Goal: Information Seeking & Learning: Learn about a topic

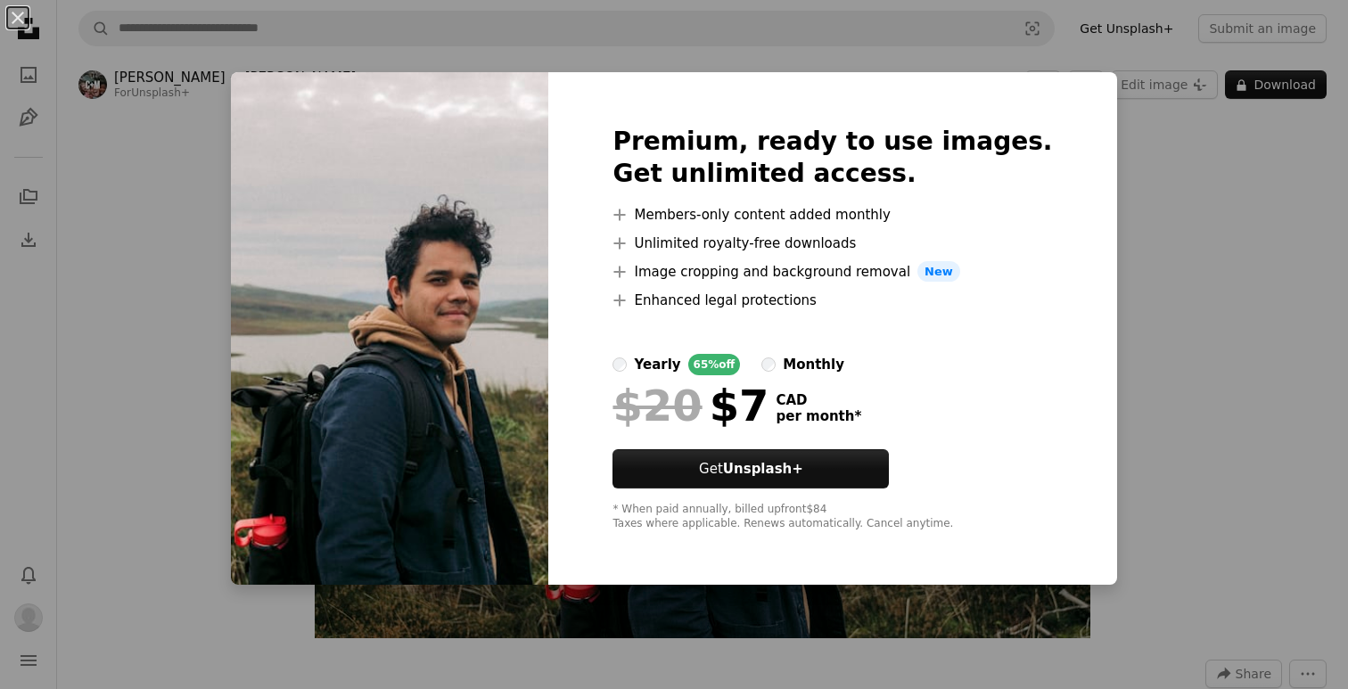
click at [1119, 115] on div "An X shape Premium, ready to use images. Get unlimited access. A plus sign Memb…" at bounding box center [674, 344] width 1348 height 689
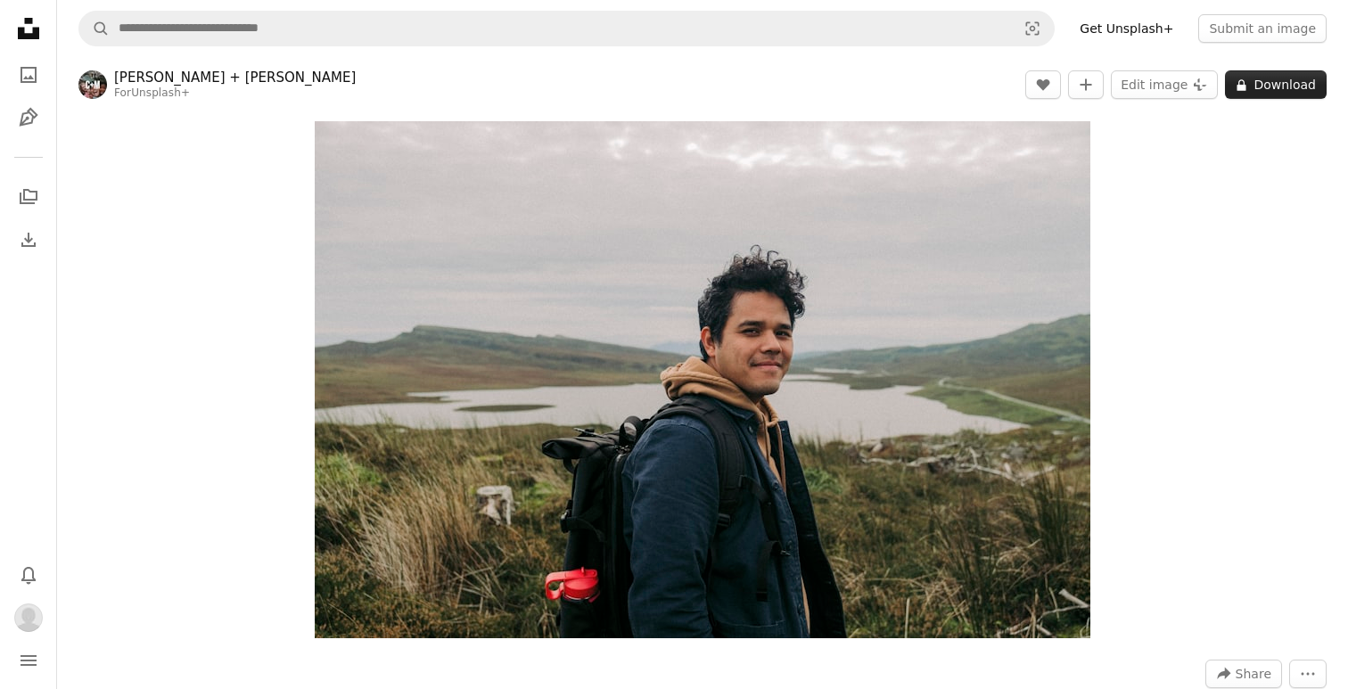
click at [1256, 82] on button "A lock Download" at bounding box center [1276, 84] width 102 height 29
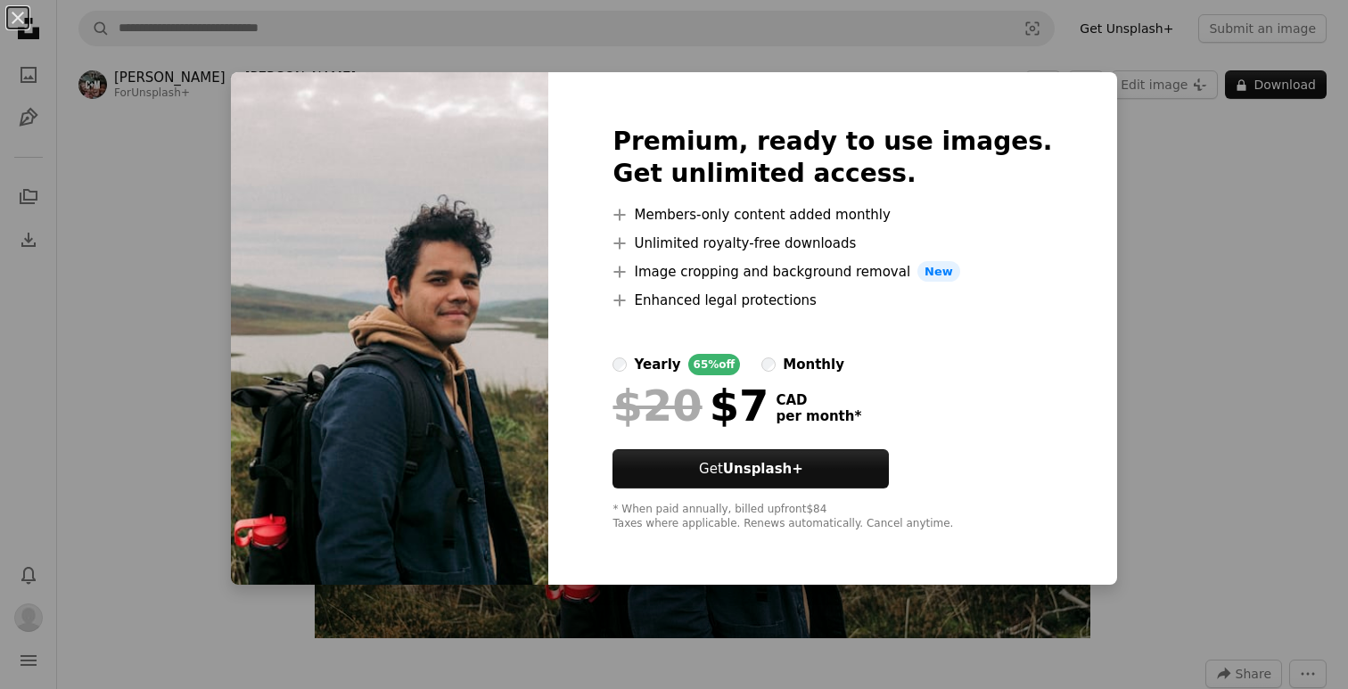
click at [1192, 184] on div "An X shape Premium, ready to use images. Get unlimited access. A plus sign Memb…" at bounding box center [674, 344] width 1348 height 689
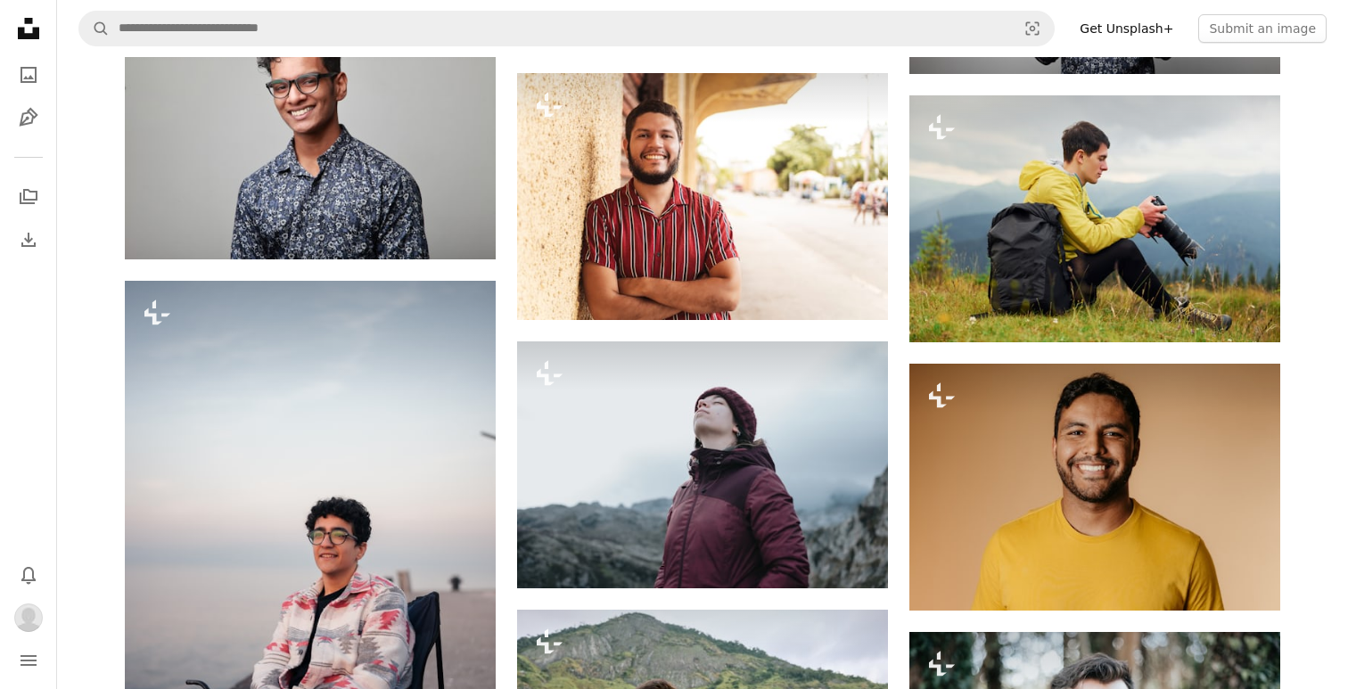
scroll to position [7999, 0]
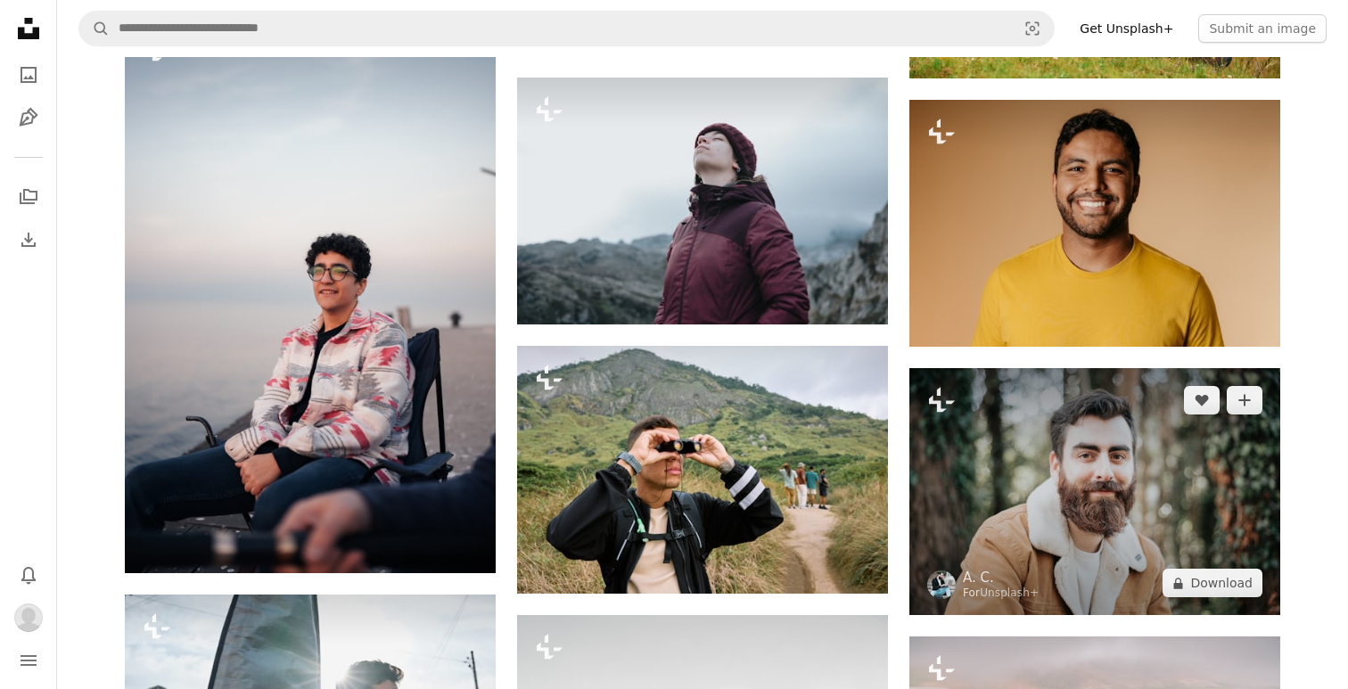
click at [1087, 557] on img at bounding box center [1094, 491] width 371 height 247
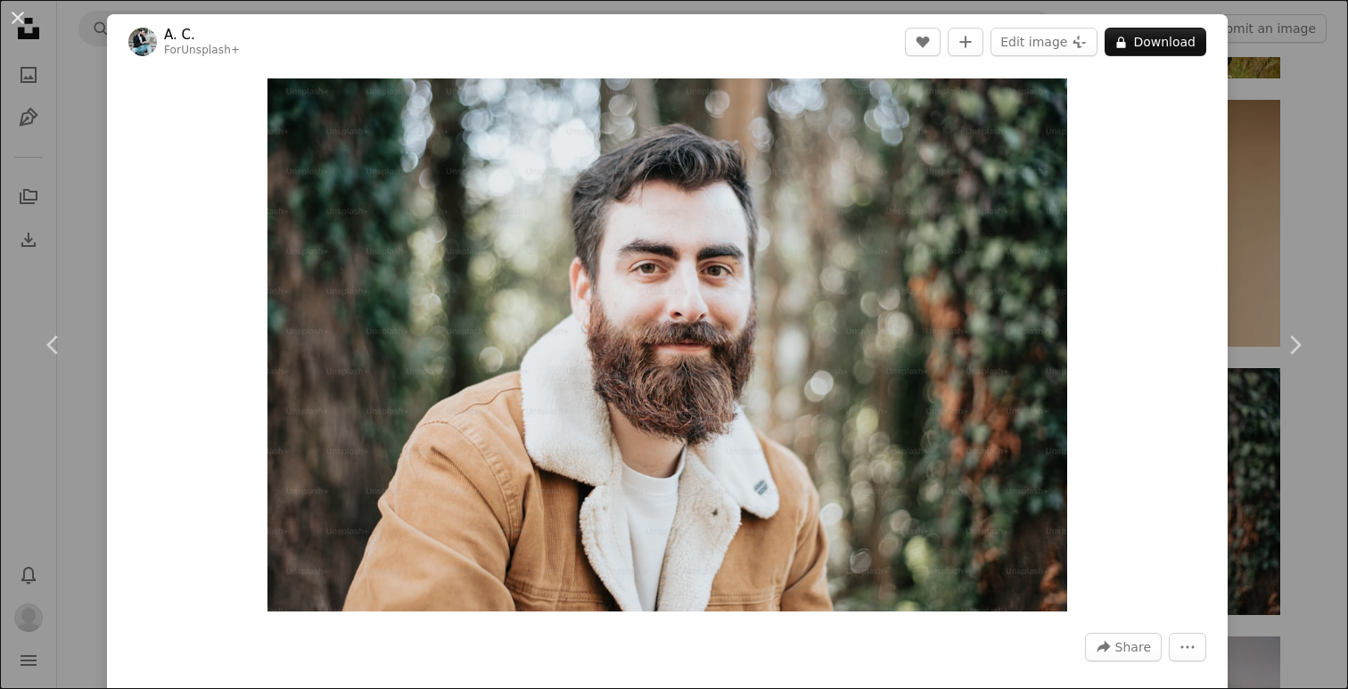
click at [1310, 245] on div "An X shape Chevron left Chevron right A. C. For Unsplash+ A heart A plus sign E…" at bounding box center [674, 344] width 1348 height 689
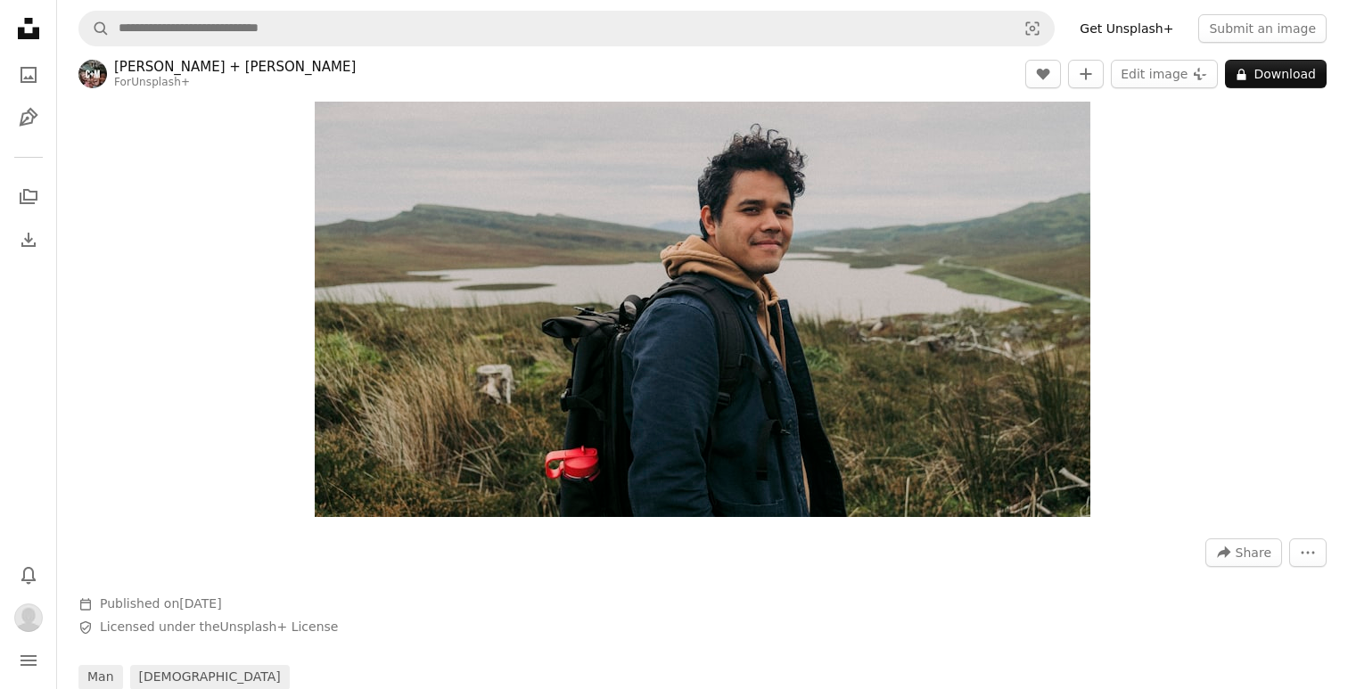
scroll to position [339, 0]
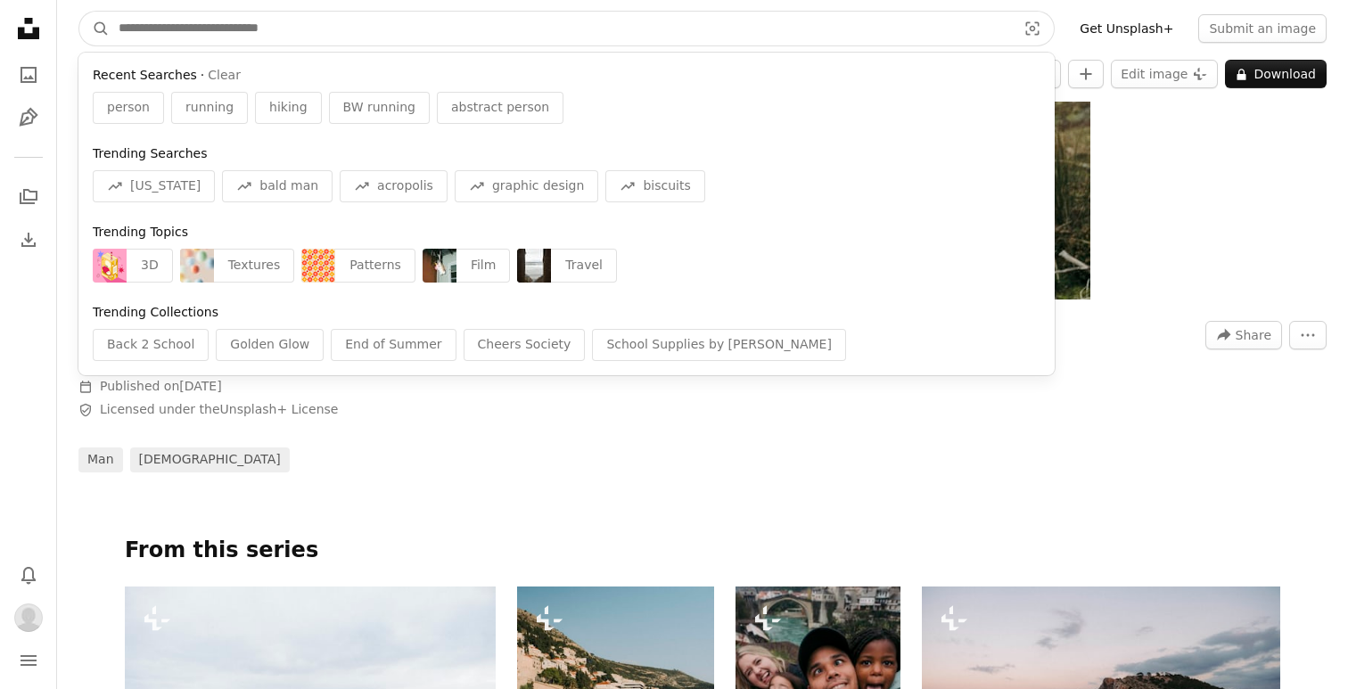
click at [803, 18] on input "Find visuals sitewide" at bounding box center [560, 29] width 901 height 34
paste input "**********"
type input "**********"
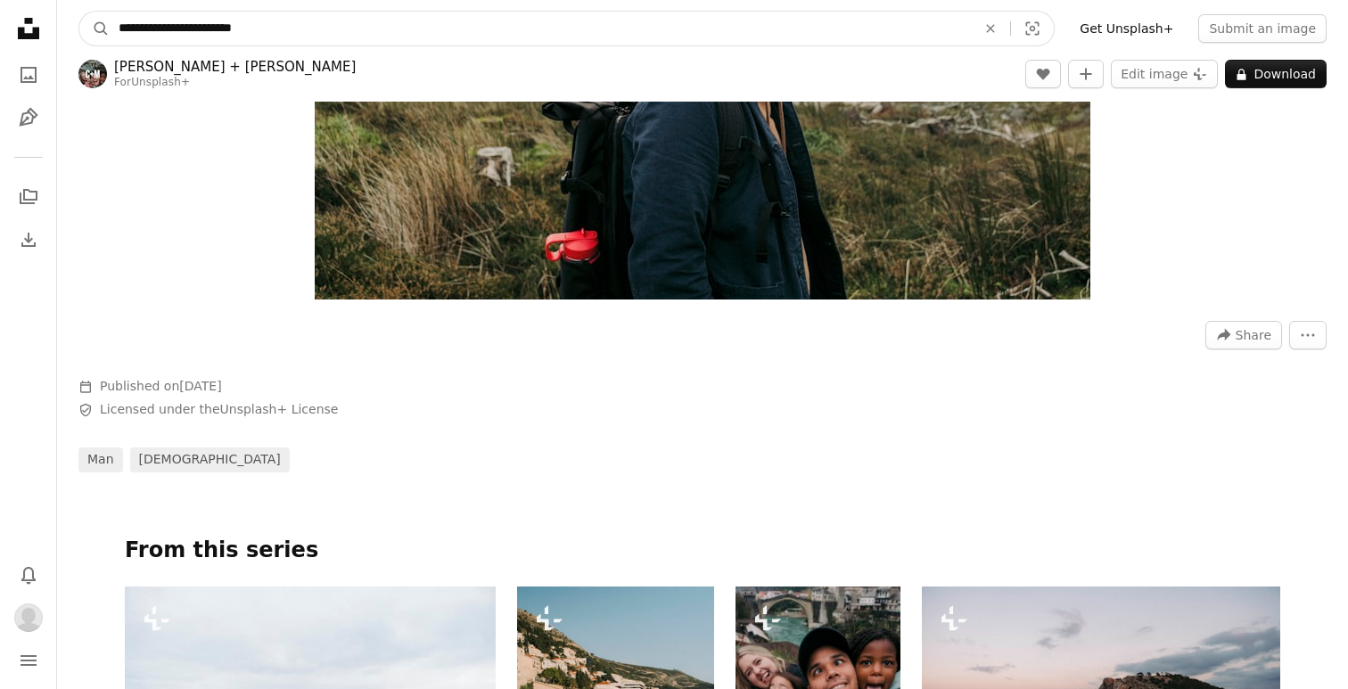
click at [94, 29] on button "A magnifying glass" at bounding box center [94, 29] width 30 height 34
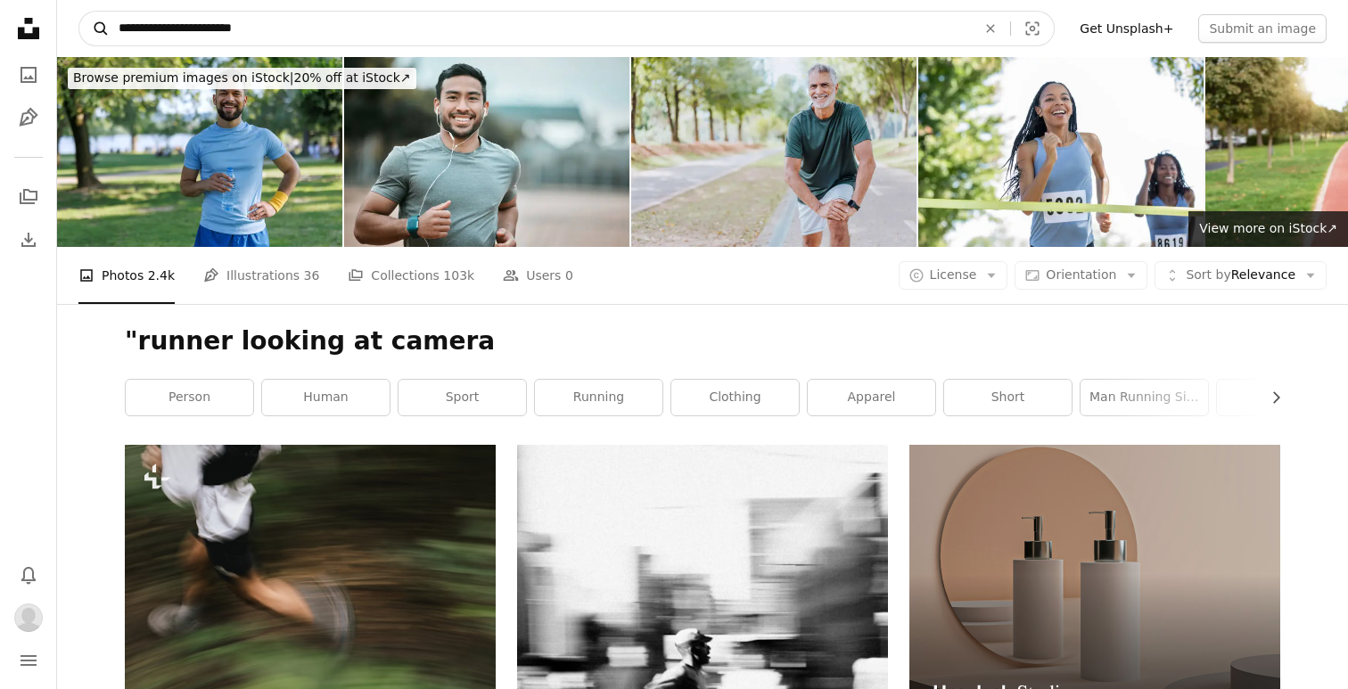
drag, startPoint x: 119, startPoint y: 21, endPoint x: 87, endPoint y: 22, distance: 31.2
click at [87, 22] on form "**********" at bounding box center [566, 29] width 976 height 36
type input "**********"
click at [94, 29] on button "A magnifying glass" at bounding box center [94, 29] width 30 height 34
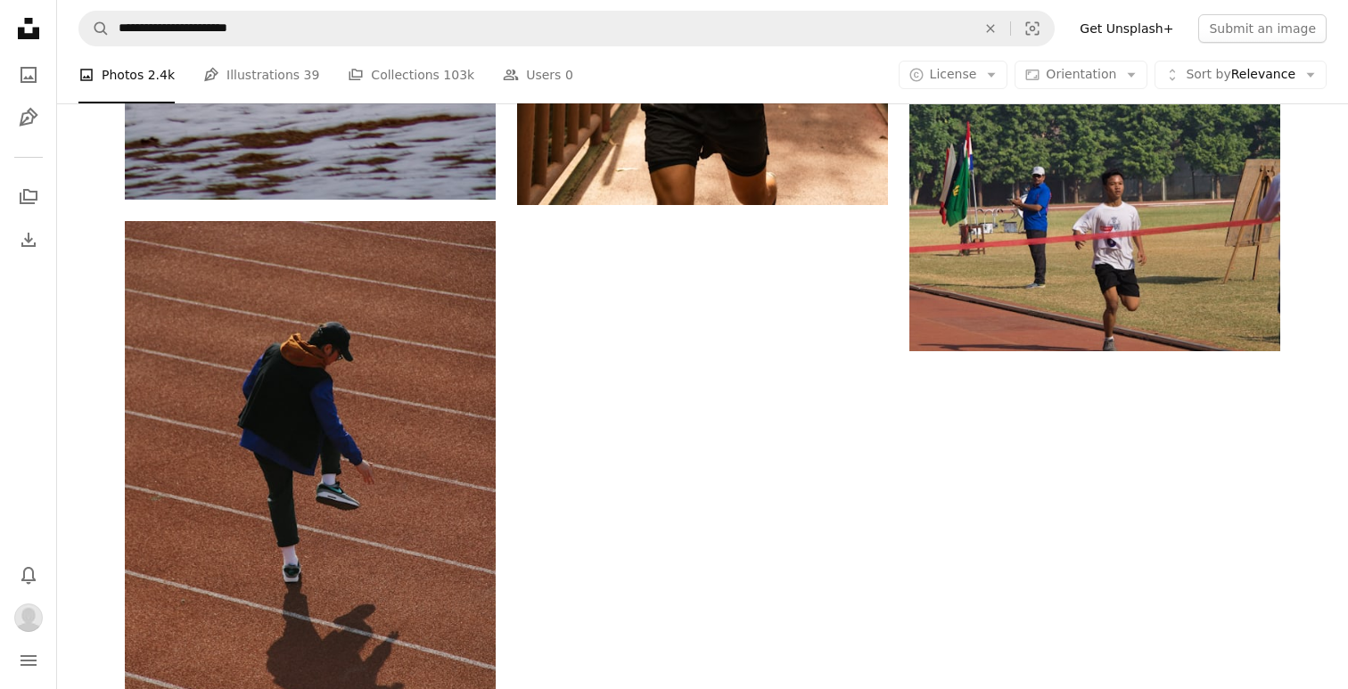
scroll to position [2937, 0]
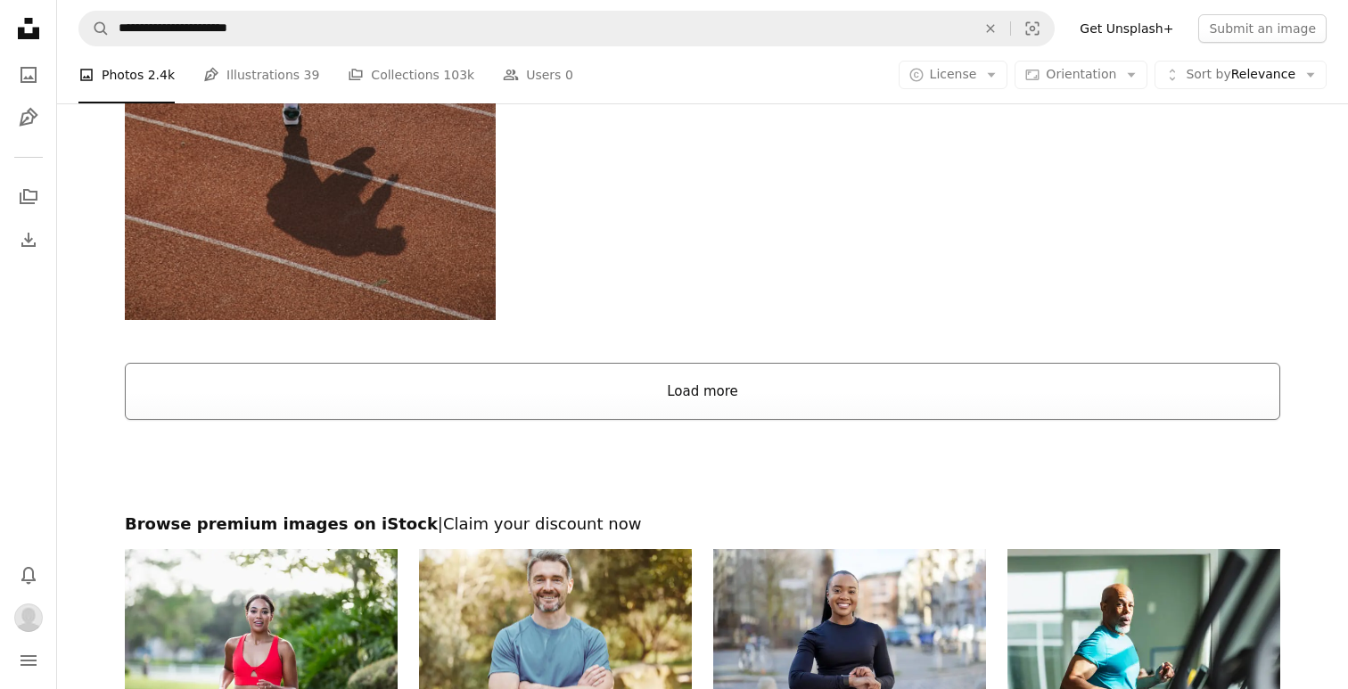
click at [244, 406] on button "Load more" at bounding box center [702, 391] width 1155 height 57
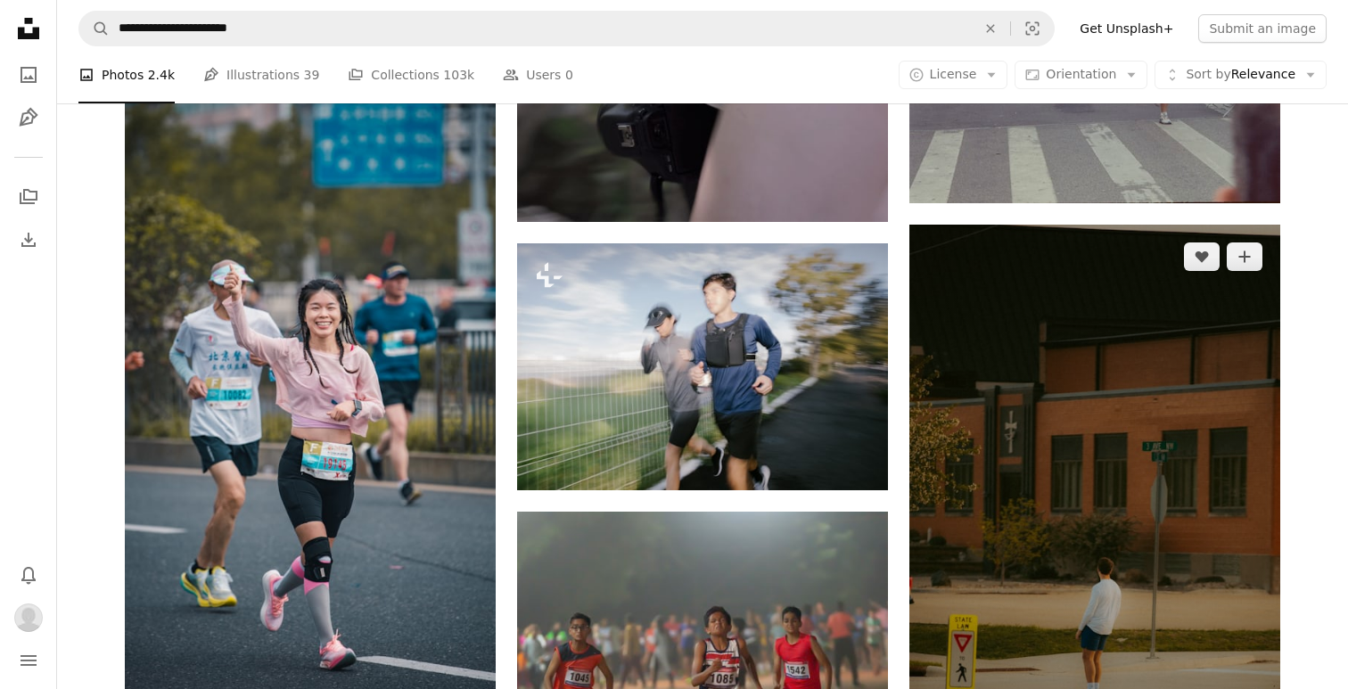
scroll to position [18203, 0]
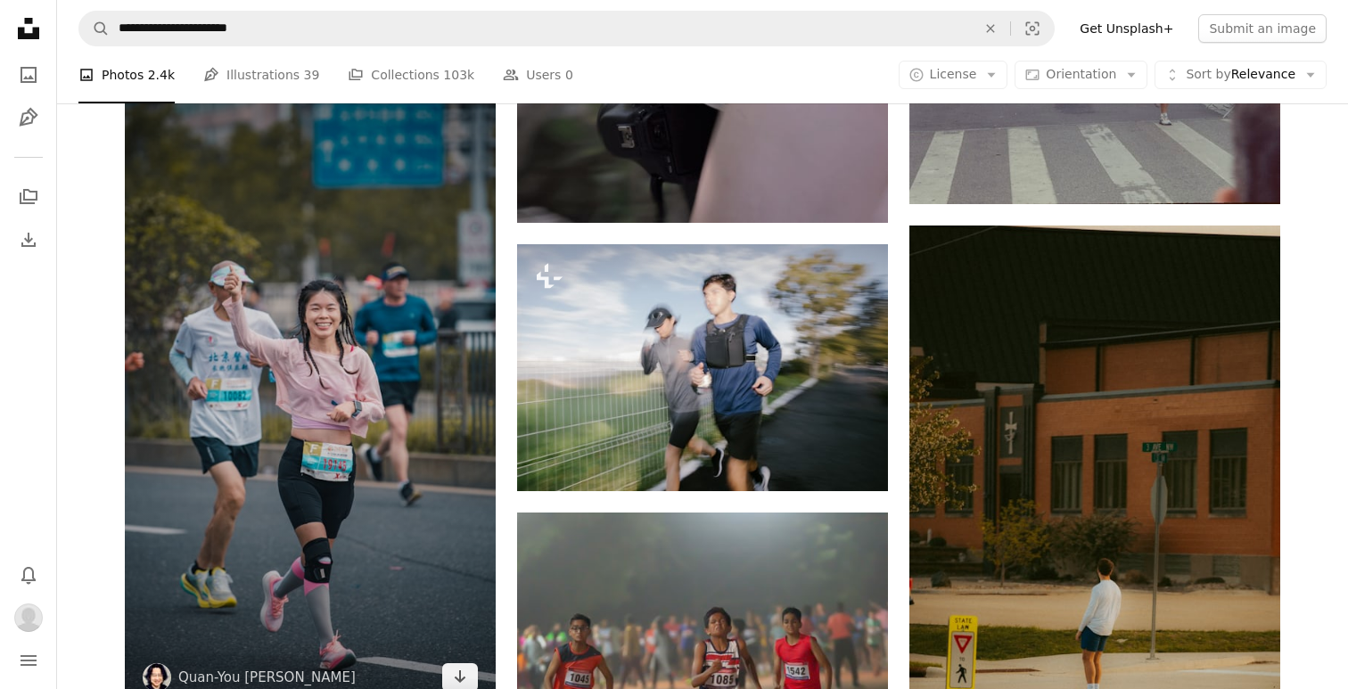
click at [422, 480] on img at bounding box center [310, 380] width 371 height 660
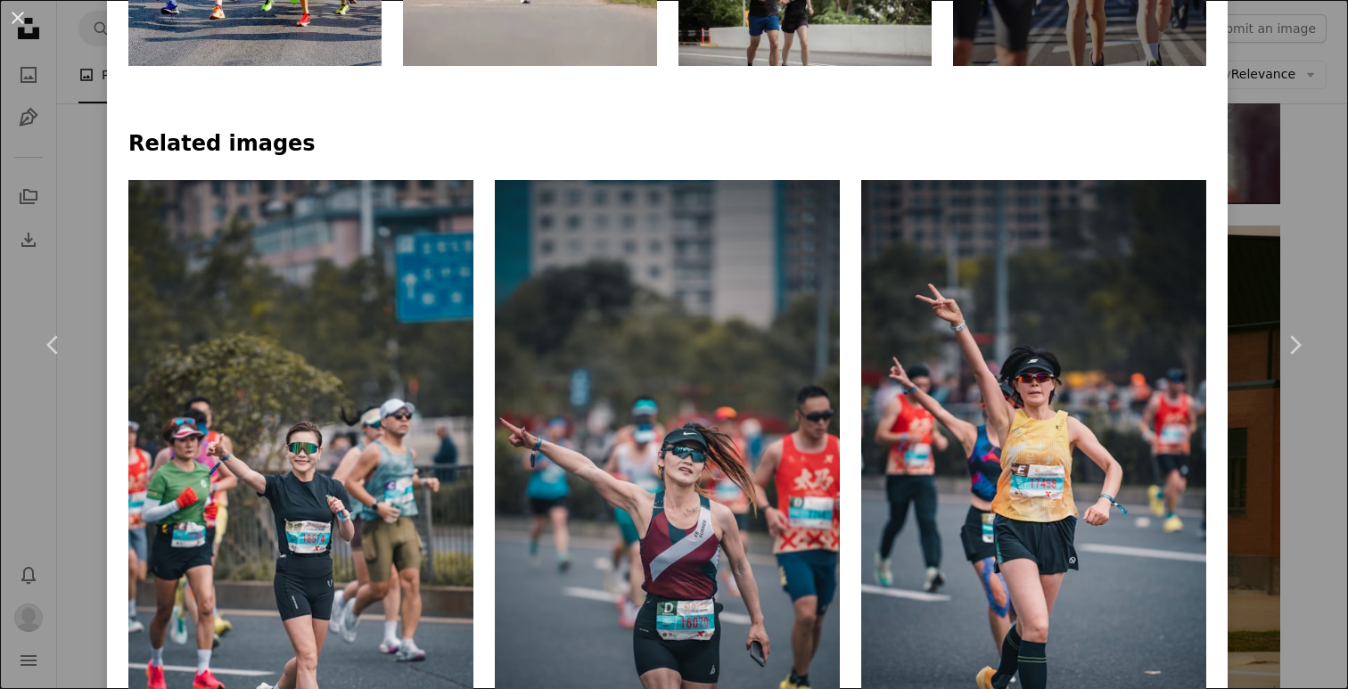
scroll to position [1138, 0]
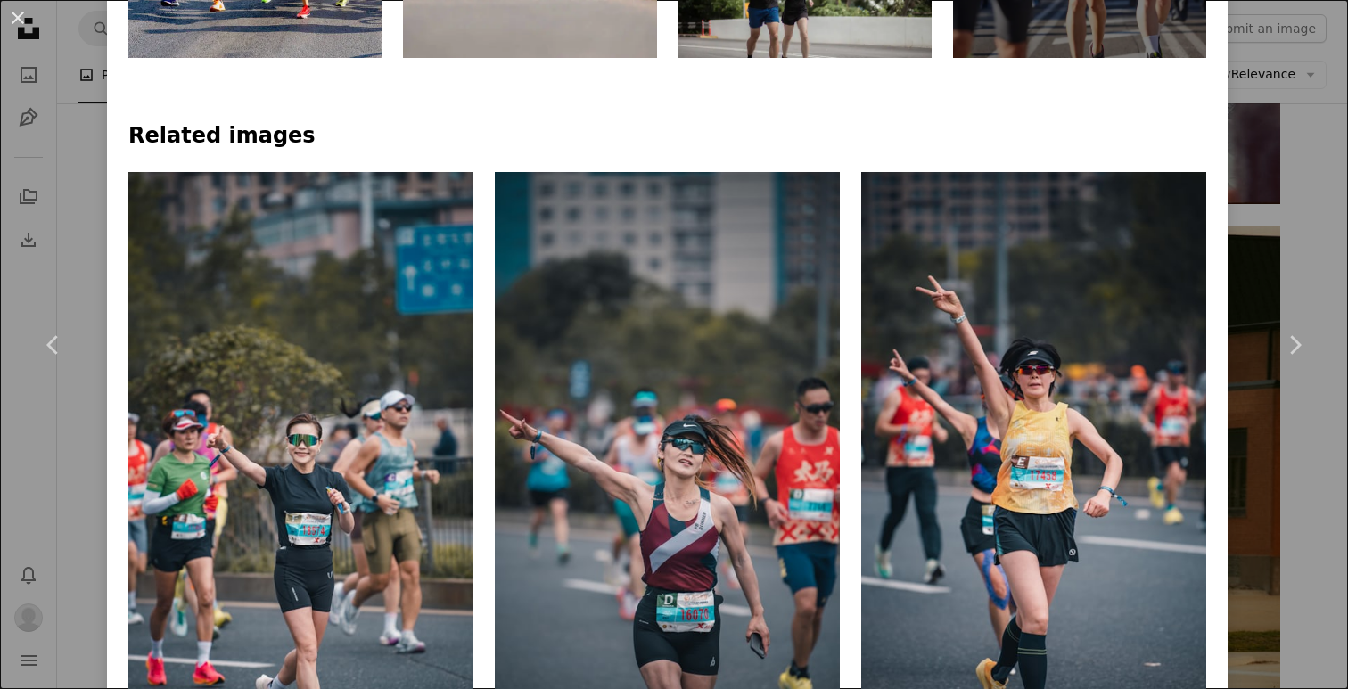
click at [1293, 201] on div "An X shape Chevron left Chevron right Quan-You Zhang cajeo A heart A plus sign …" at bounding box center [674, 344] width 1348 height 689
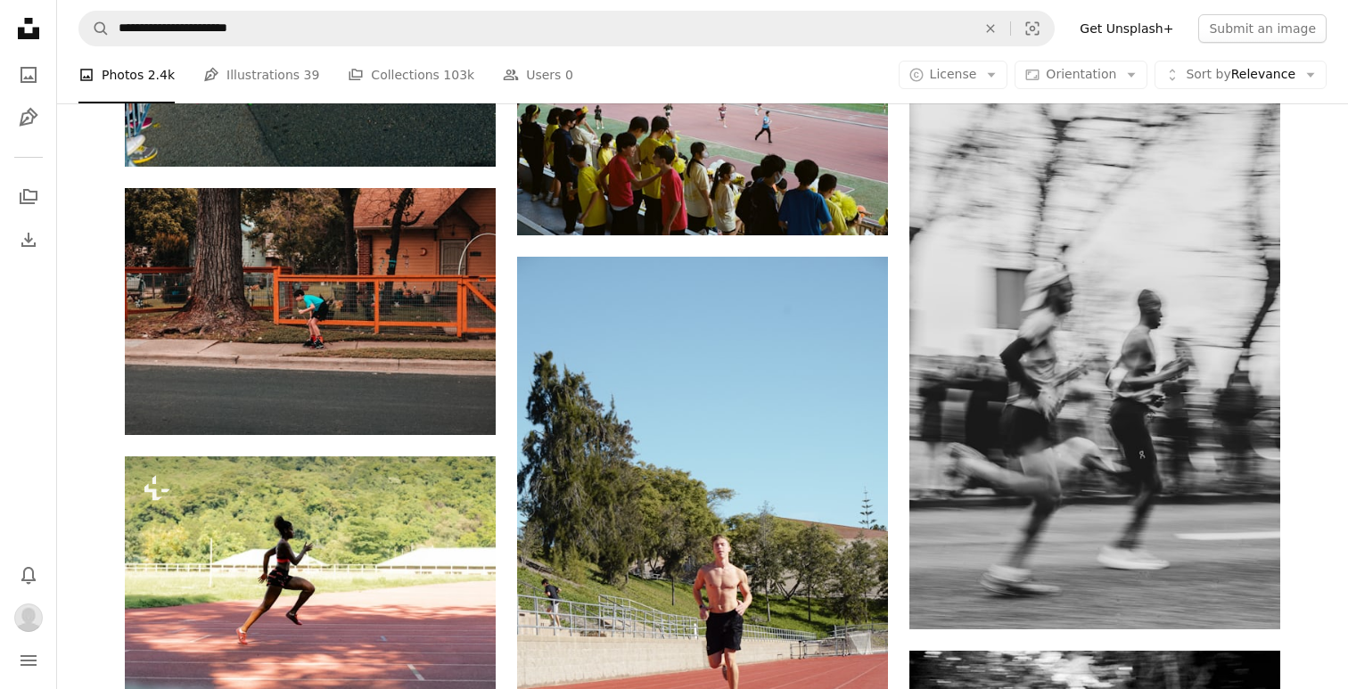
scroll to position [26182, 0]
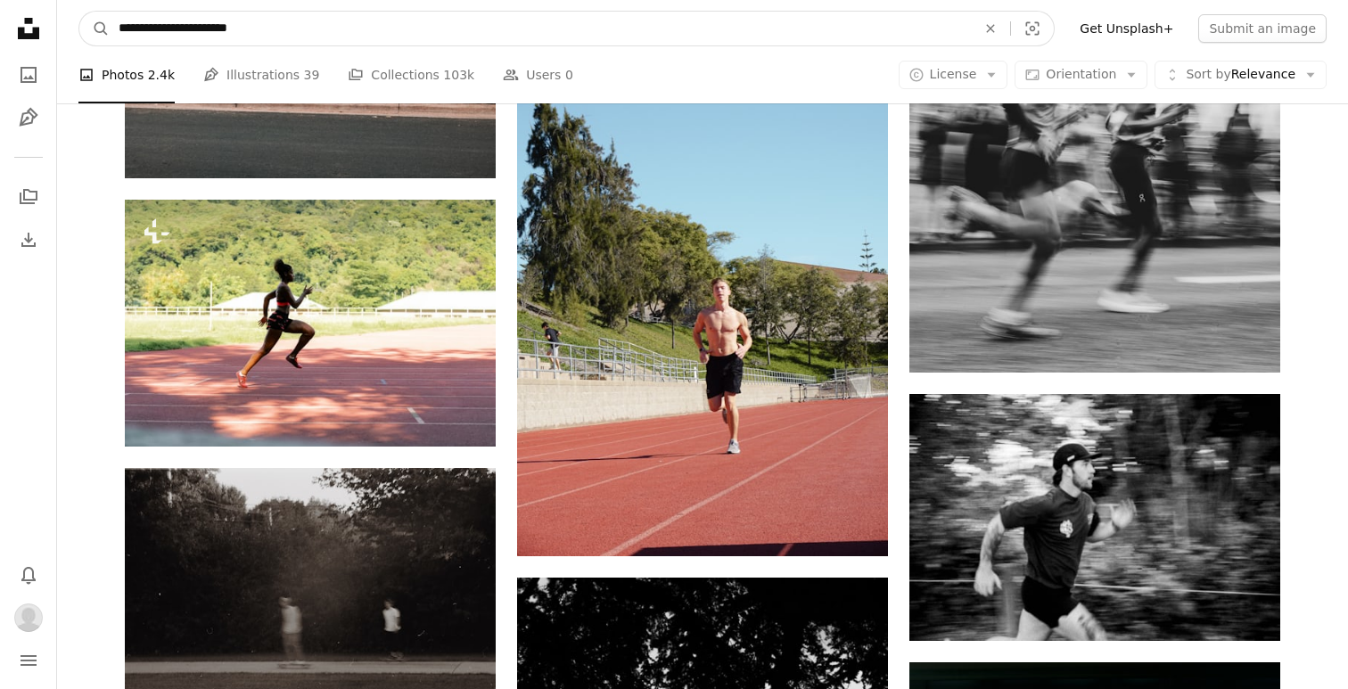
click at [805, 26] on input "**********" at bounding box center [540, 29] width 861 height 34
paste input "********"
type input "**********"
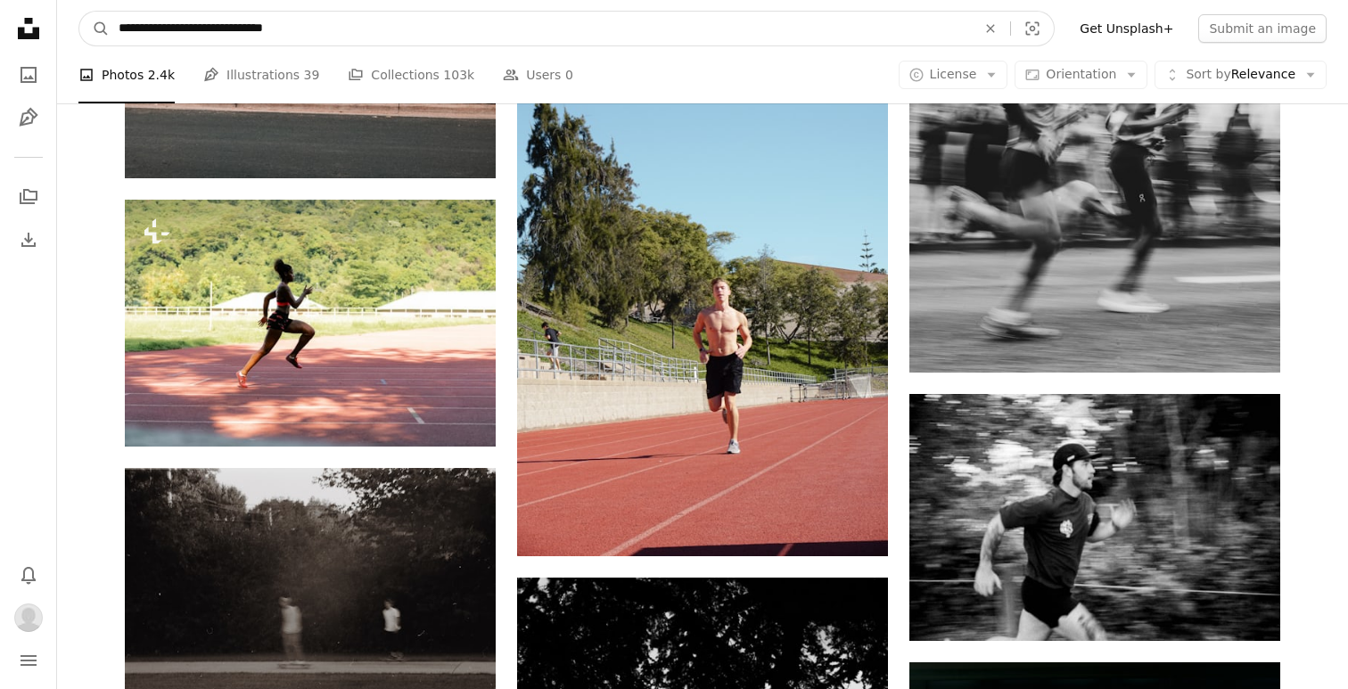
click at [94, 29] on button "A magnifying glass" at bounding box center [94, 29] width 30 height 34
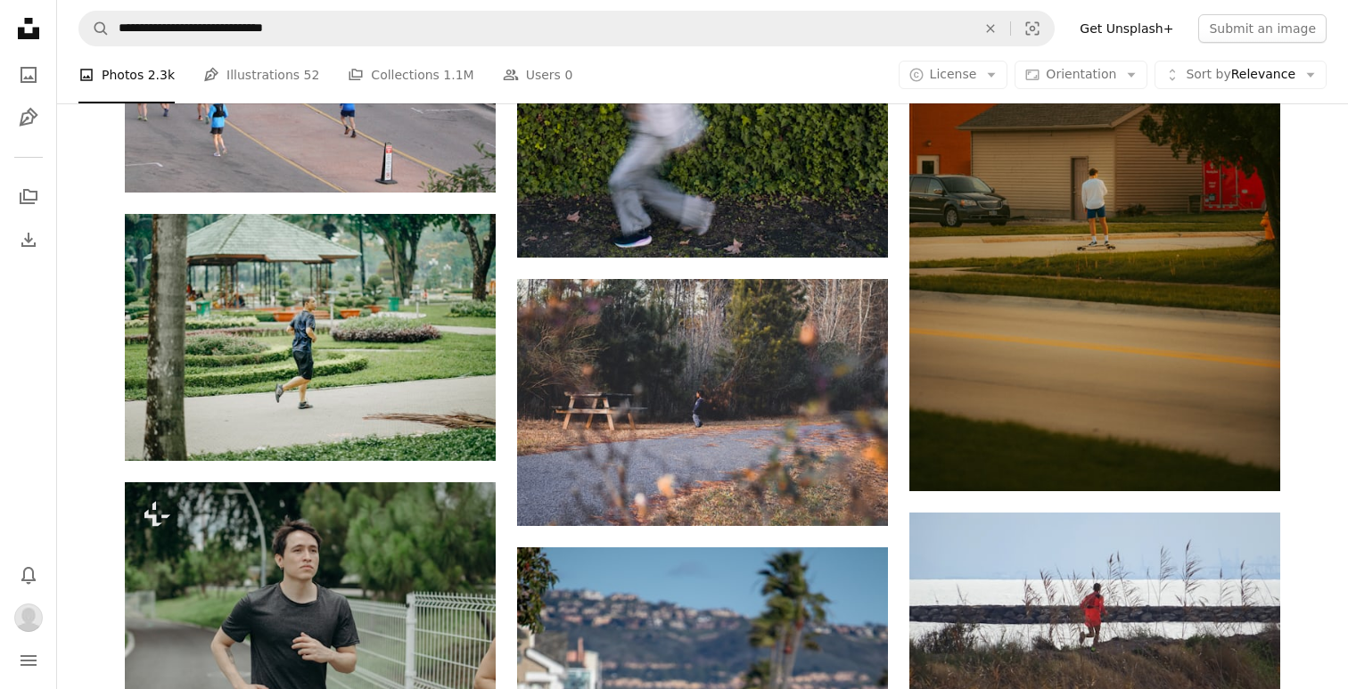
scroll to position [1415, 0]
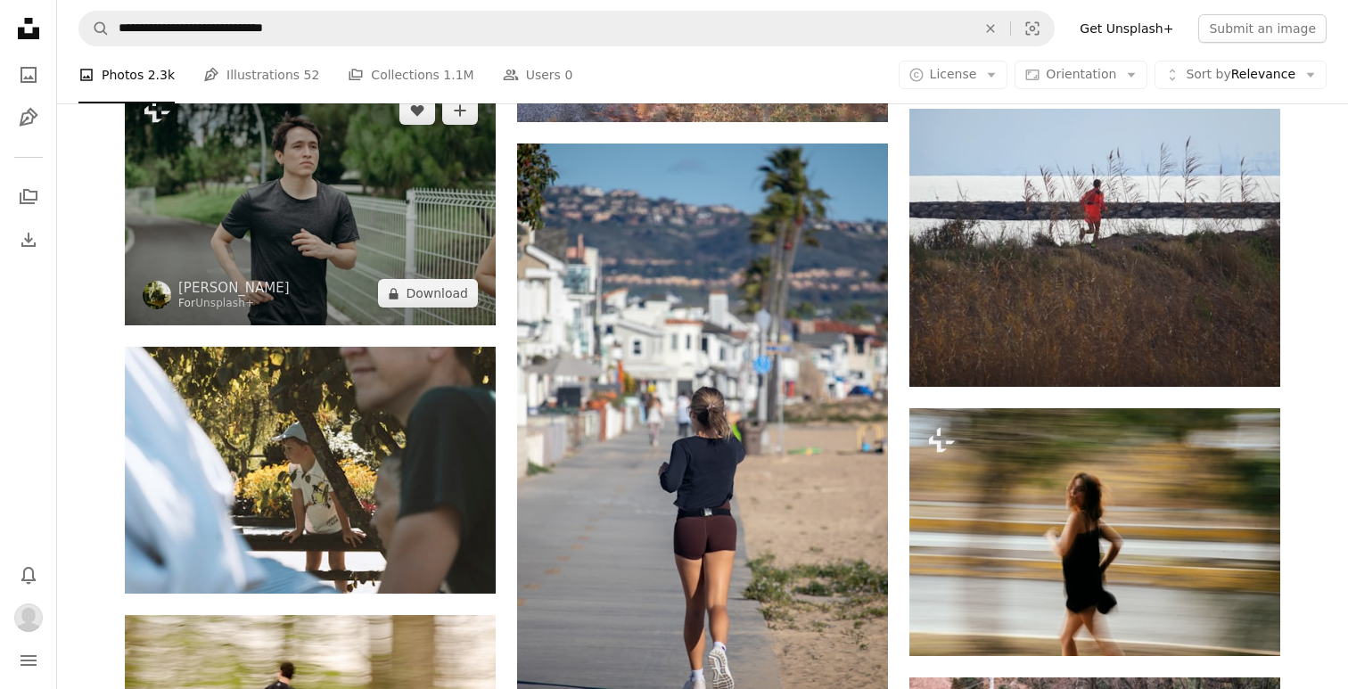
click at [317, 245] on img at bounding box center [310, 201] width 371 height 247
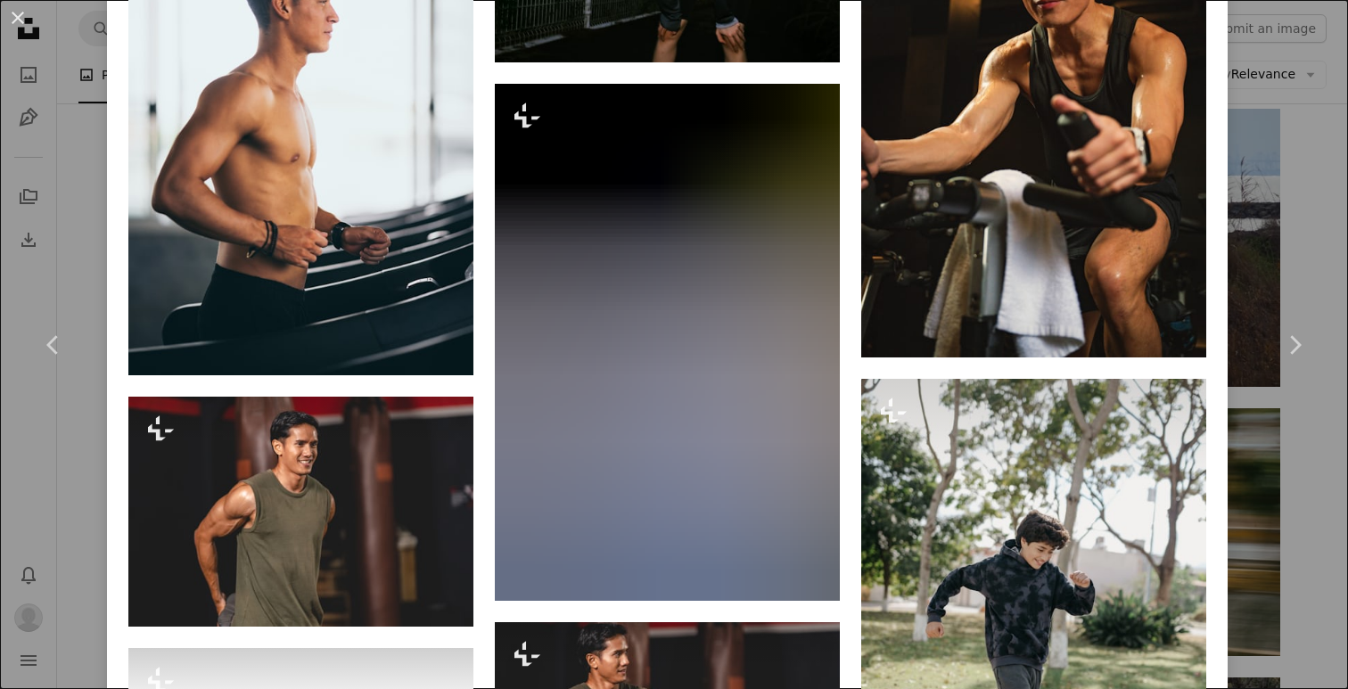
scroll to position [3410, 0]
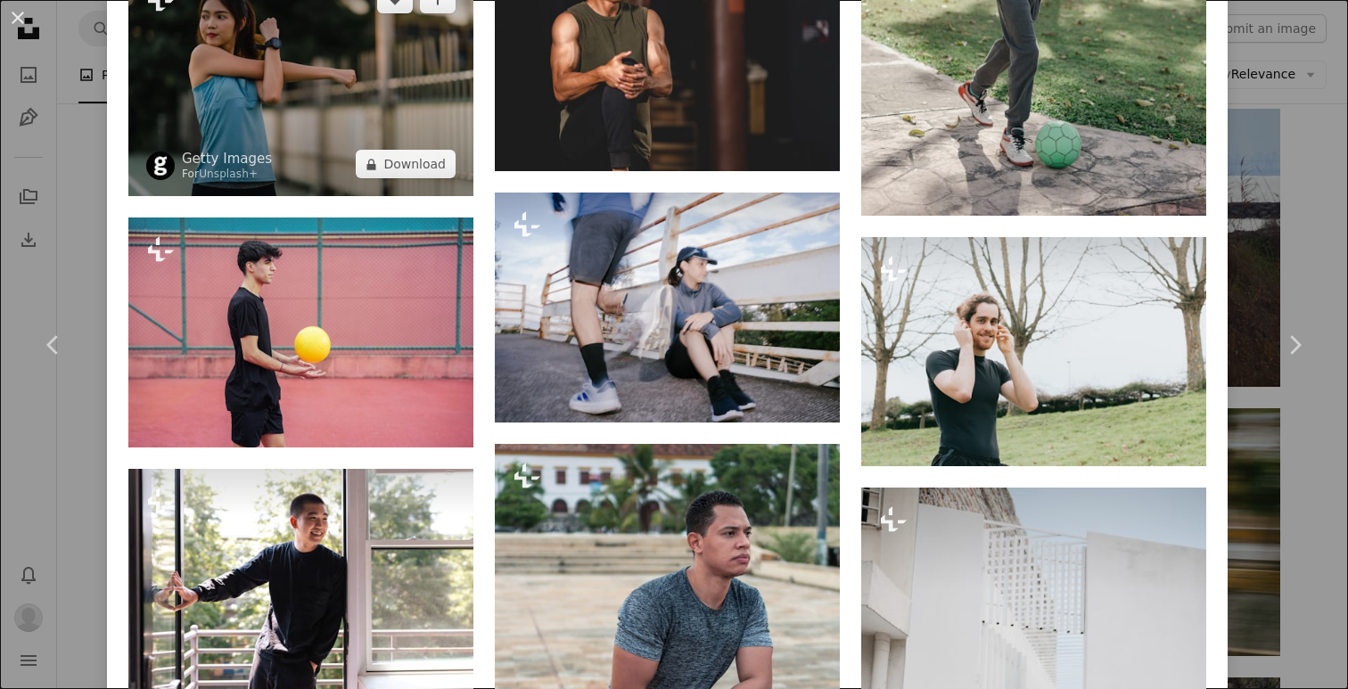
click at [333, 127] on img at bounding box center [300, 82] width 345 height 230
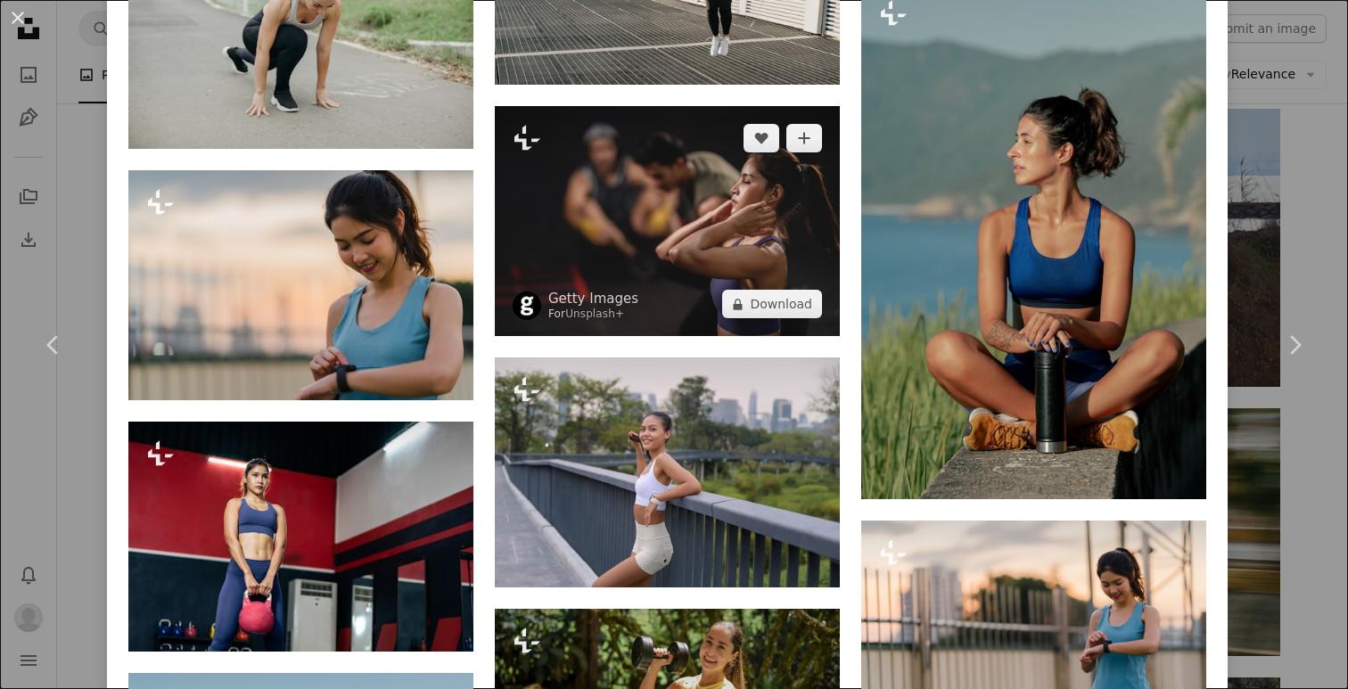
scroll to position [4141, 0]
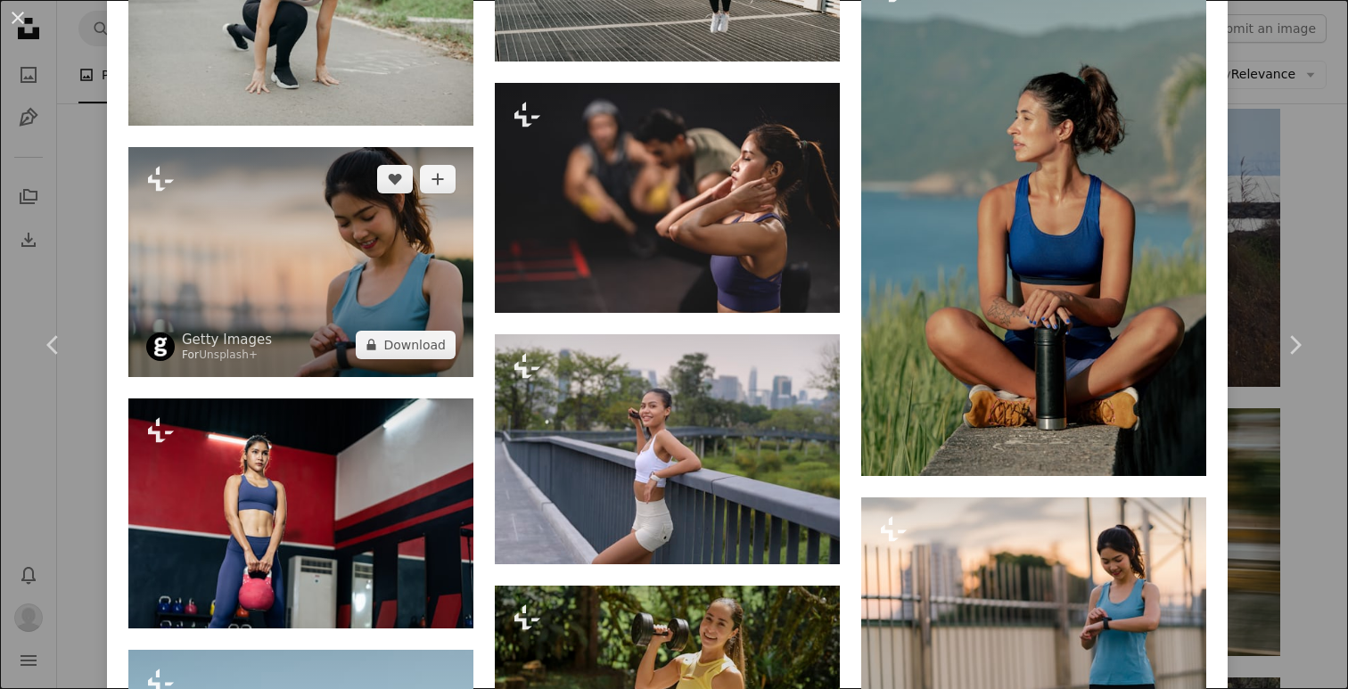
click at [301, 306] on img at bounding box center [300, 262] width 345 height 230
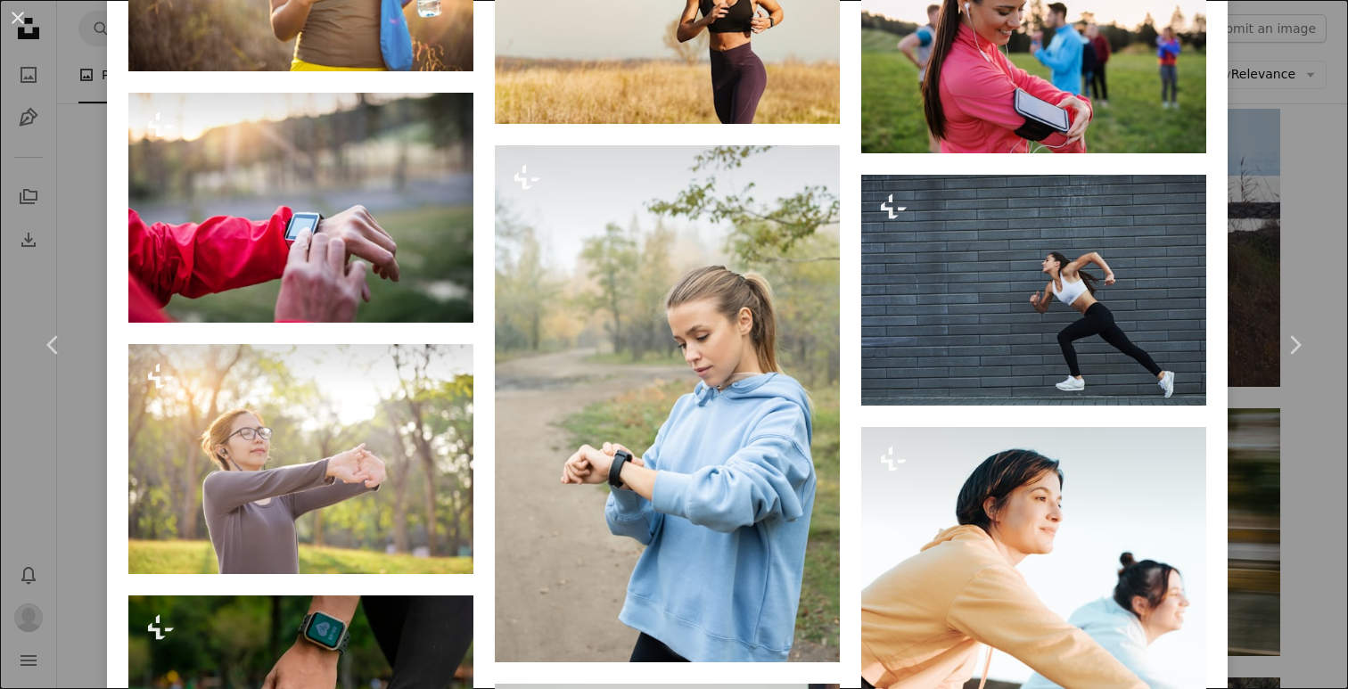
scroll to position [3464, 0]
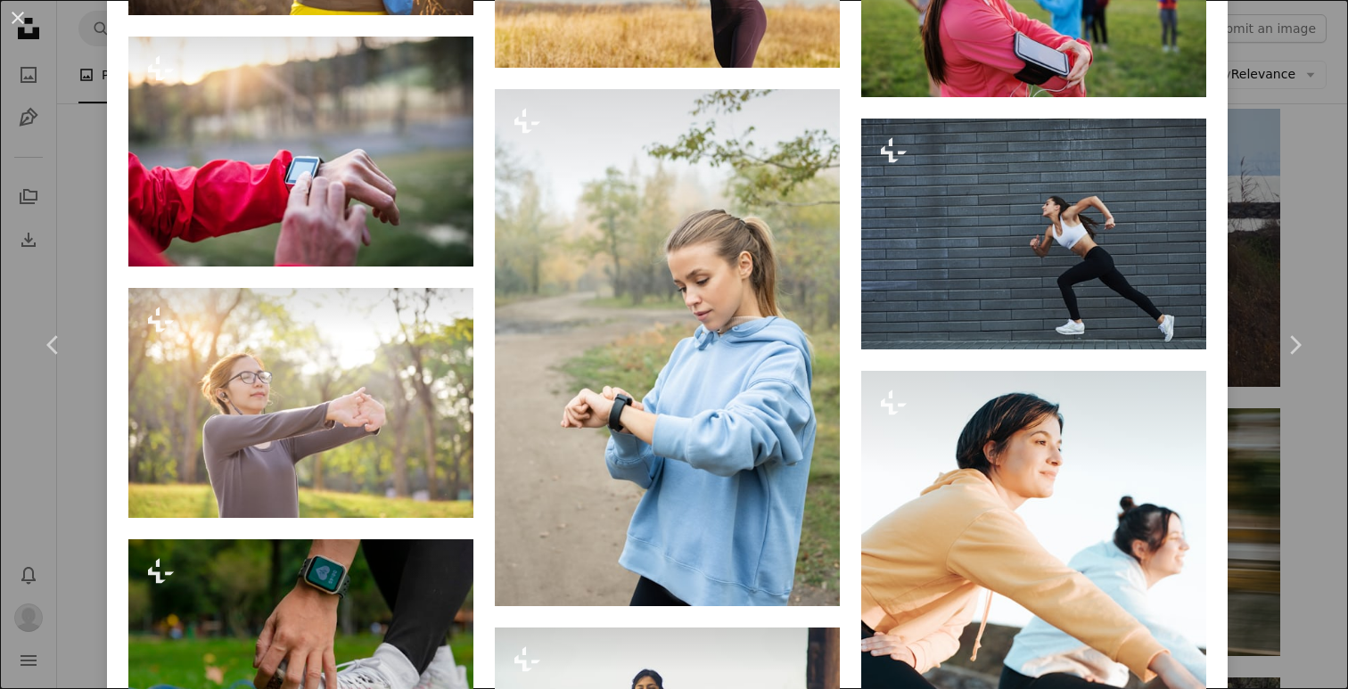
click at [1276, 235] on div "An X shape Chevron left Chevron right Getty Images For Unsplash+ A heart A plus…" at bounding box center [674, 344] width 1348 height 689
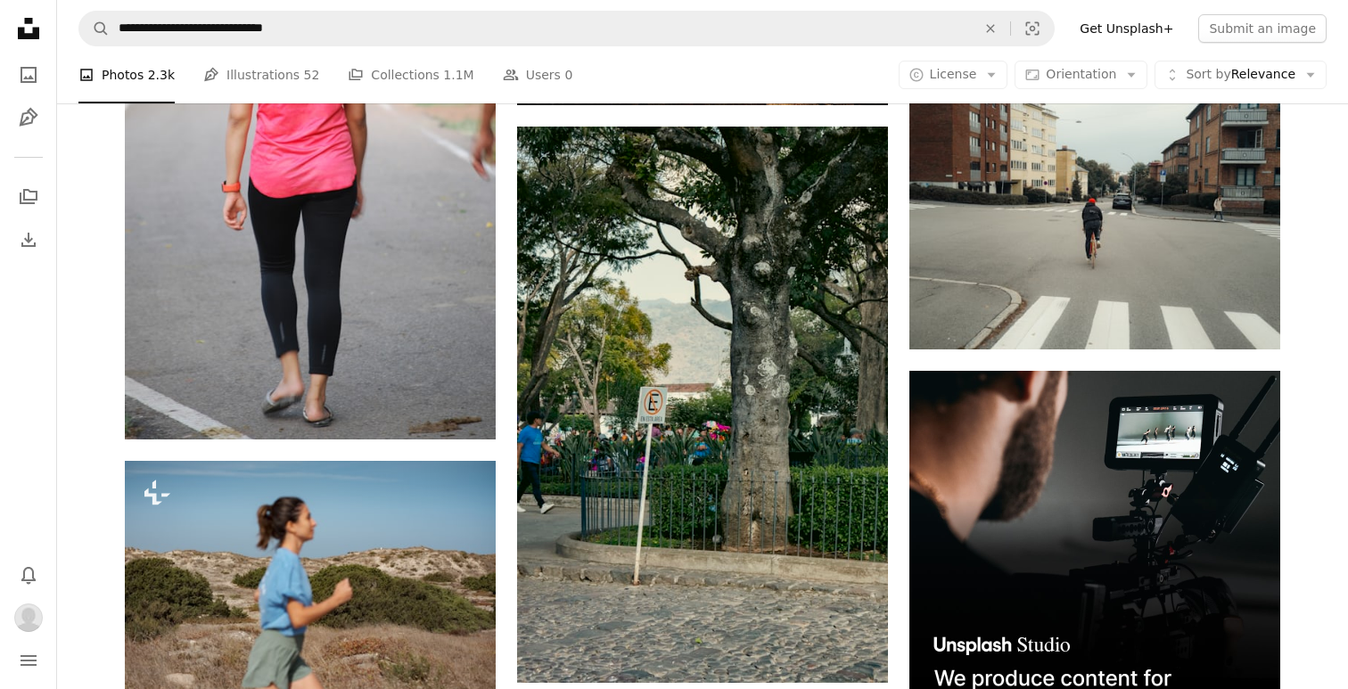
scroll to position [5201, 0]
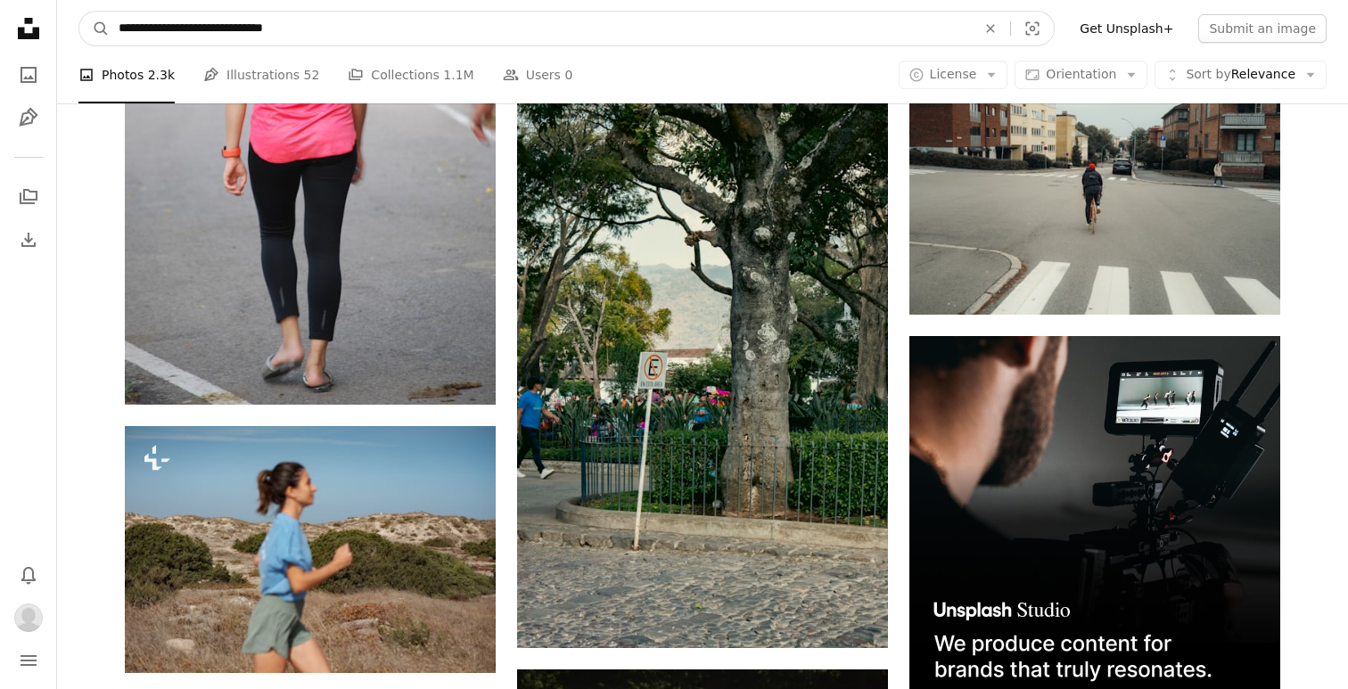
click at [135, 31] on input "**********" at bounding box center [540, 29] width 861 height 34
drag, startPoint x: 295, startPoint y: 29, endPoint x: 420, endPoint y: 41, distance: 125.4
click at [420, 41] on input "**********" at bounding box center [540, 29] width 861 height 34
type input "**********"
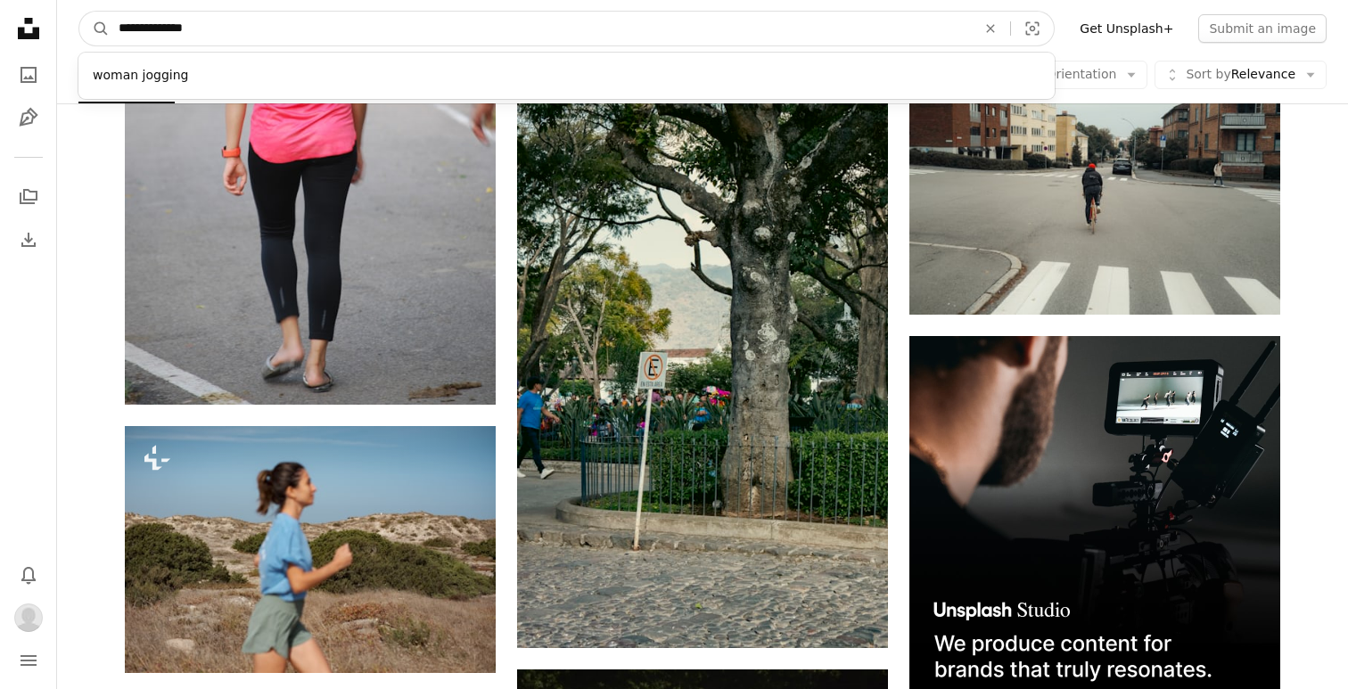
click at [94, 29] on button "A magnifying glass" at bounding box center [94, 29] width 30 height 34
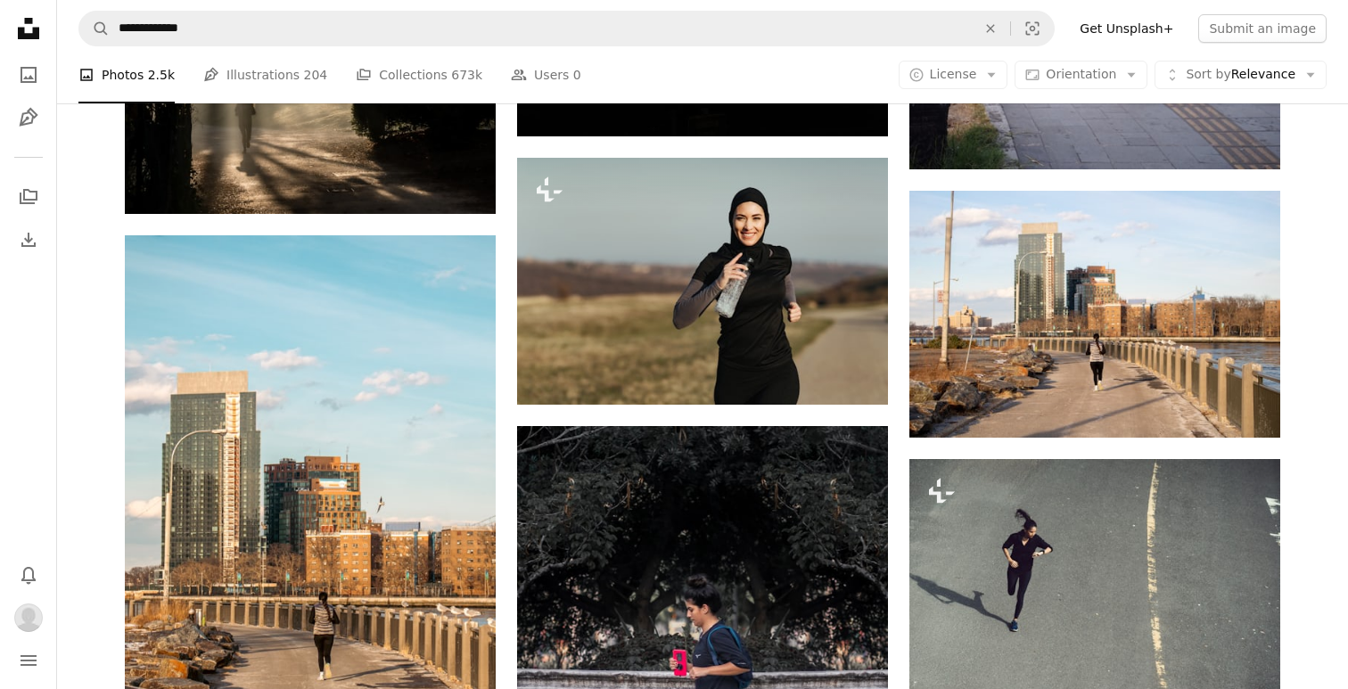
scroll to position [1836, 0]
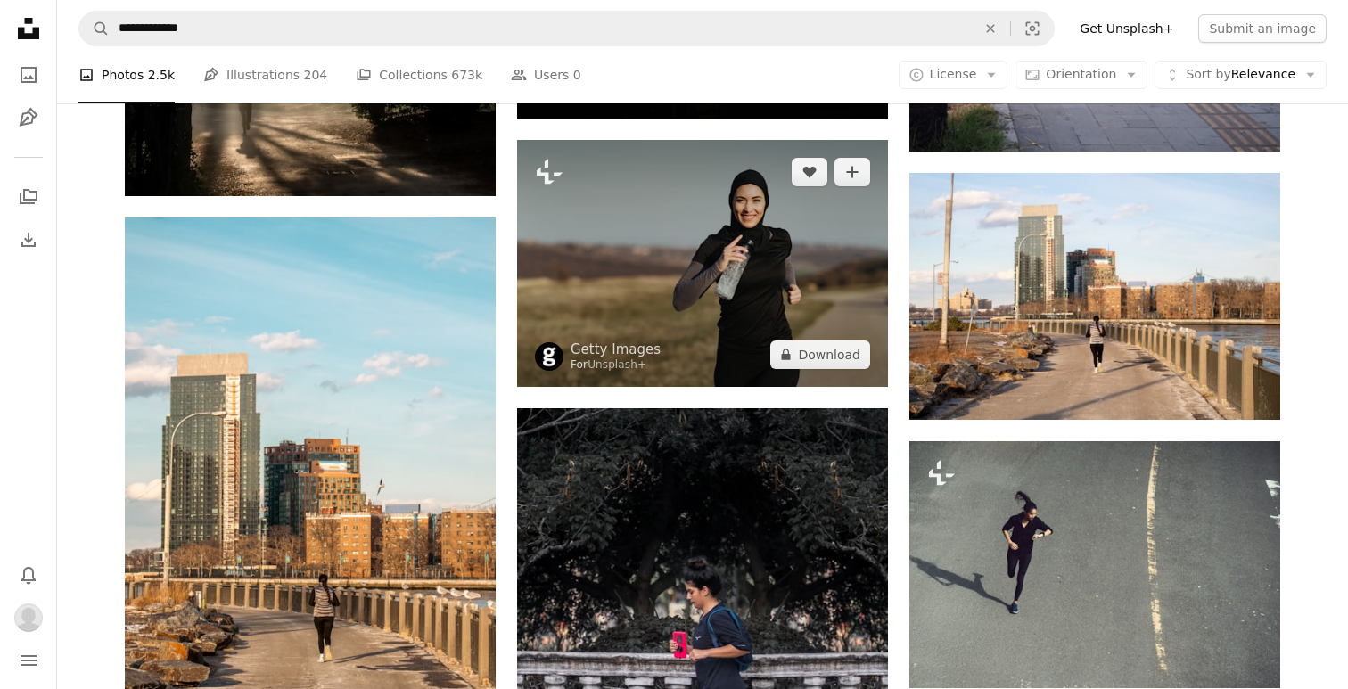
click at [640, 289] on img at bounding box center [702, 263] width 371 height 247
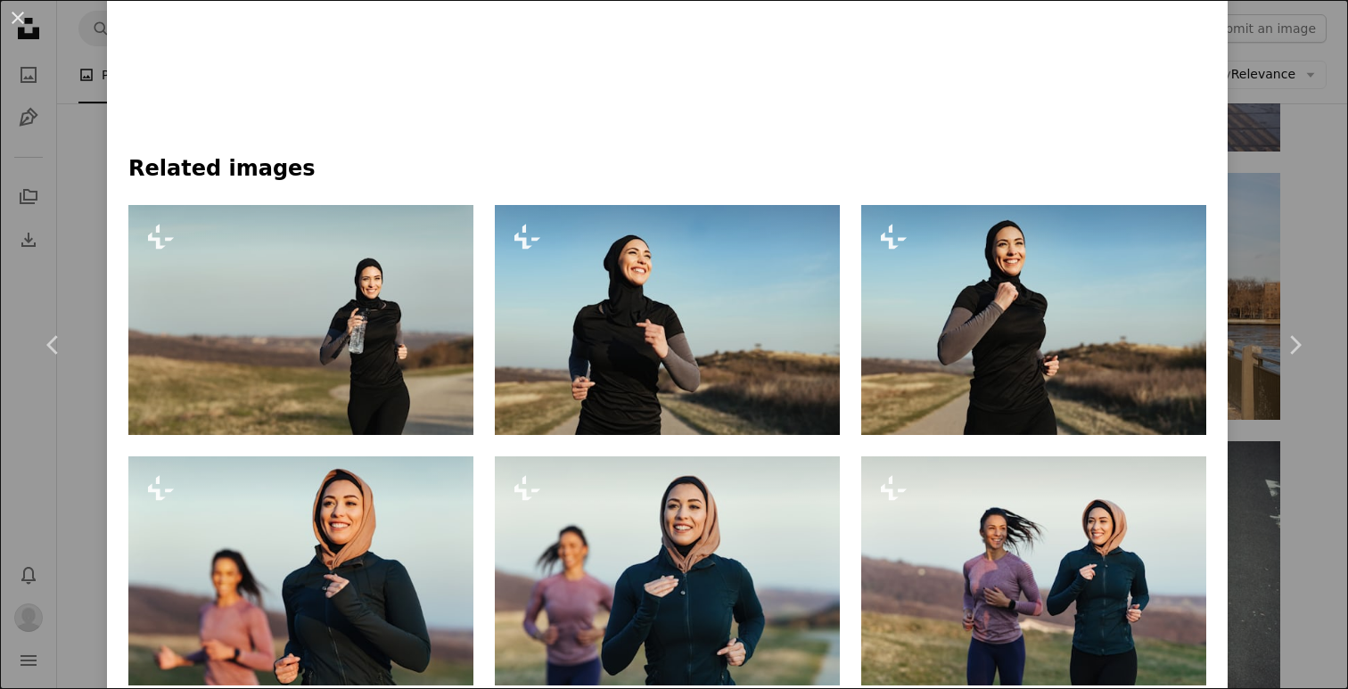
scroll to position [1100, 0]
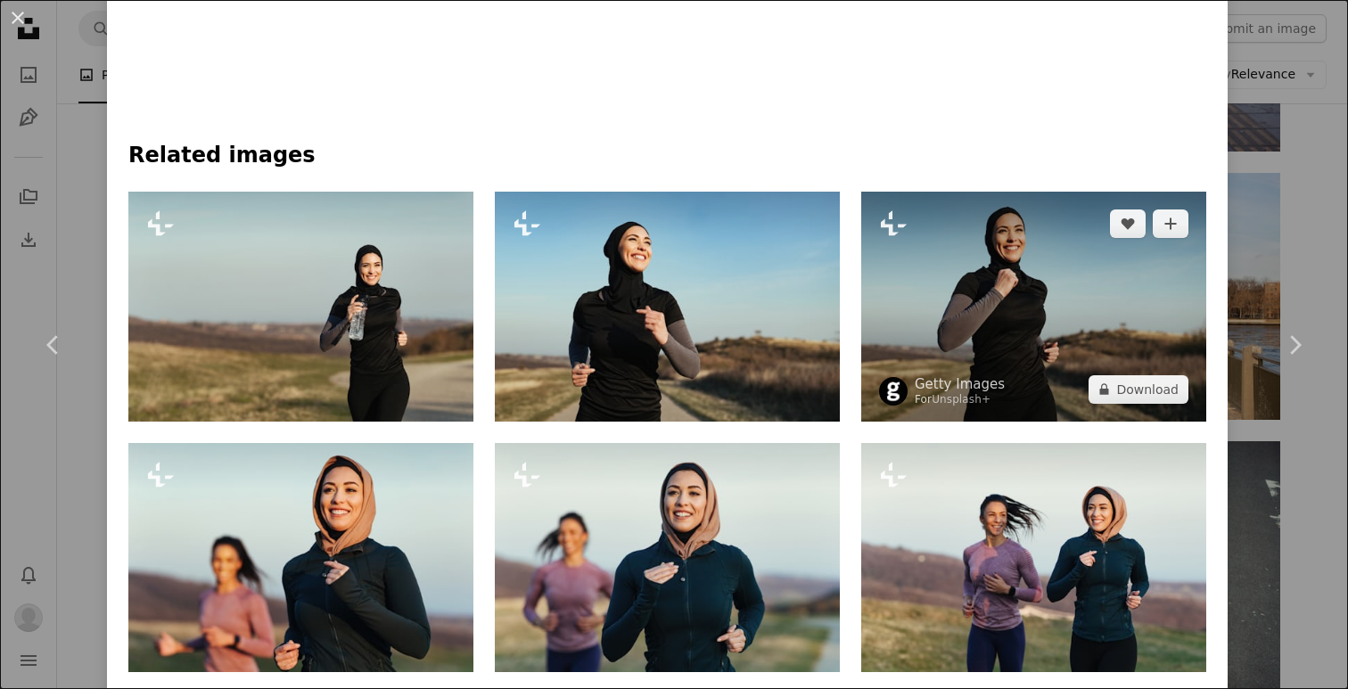
click at [997, 291] on img at bounding box center [1033, 307] width 345 height 230
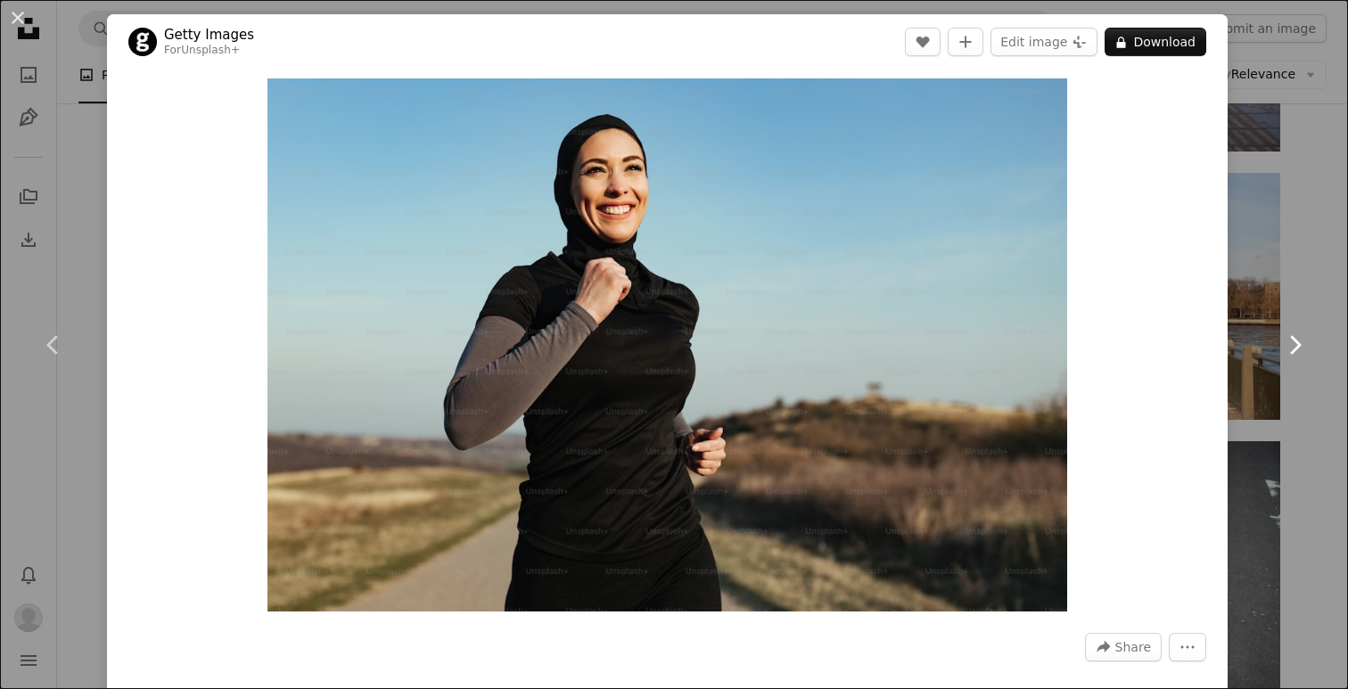
click at [1279, 282] on link "Chevron right" at bounding box center [1294, 344] width 107 height 171
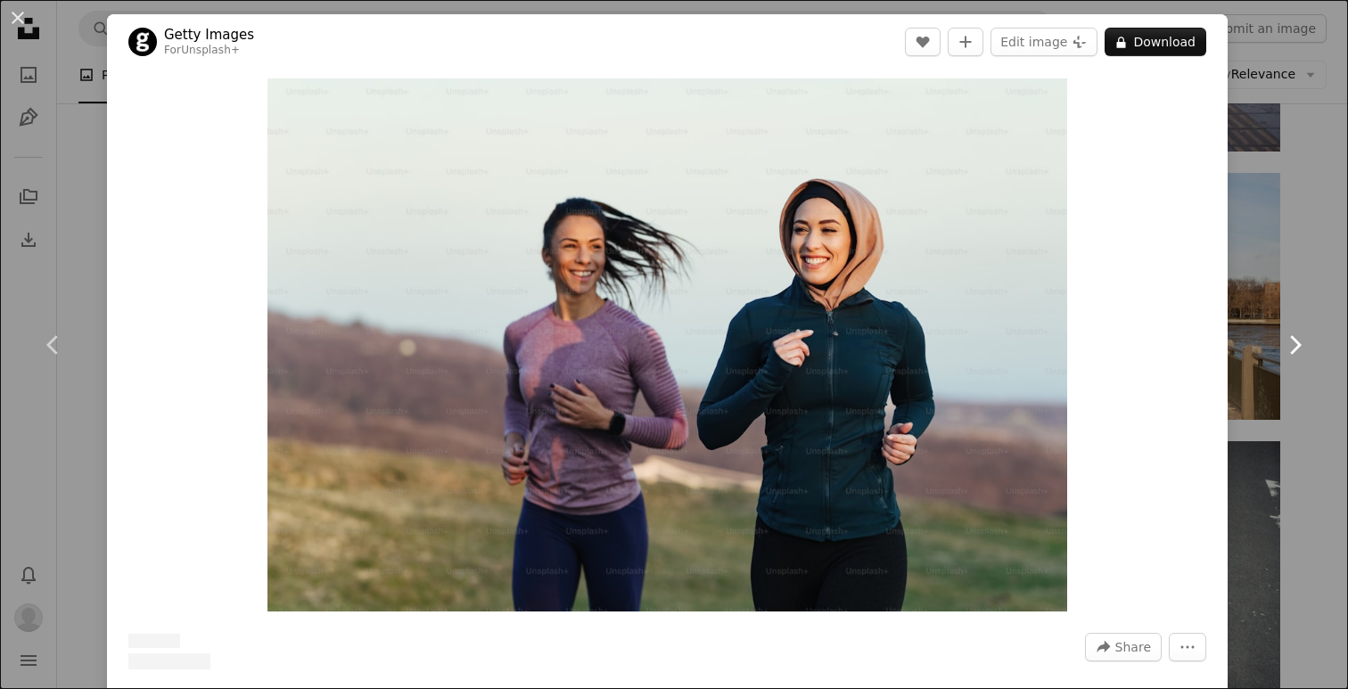
scroll to position [396, 0]
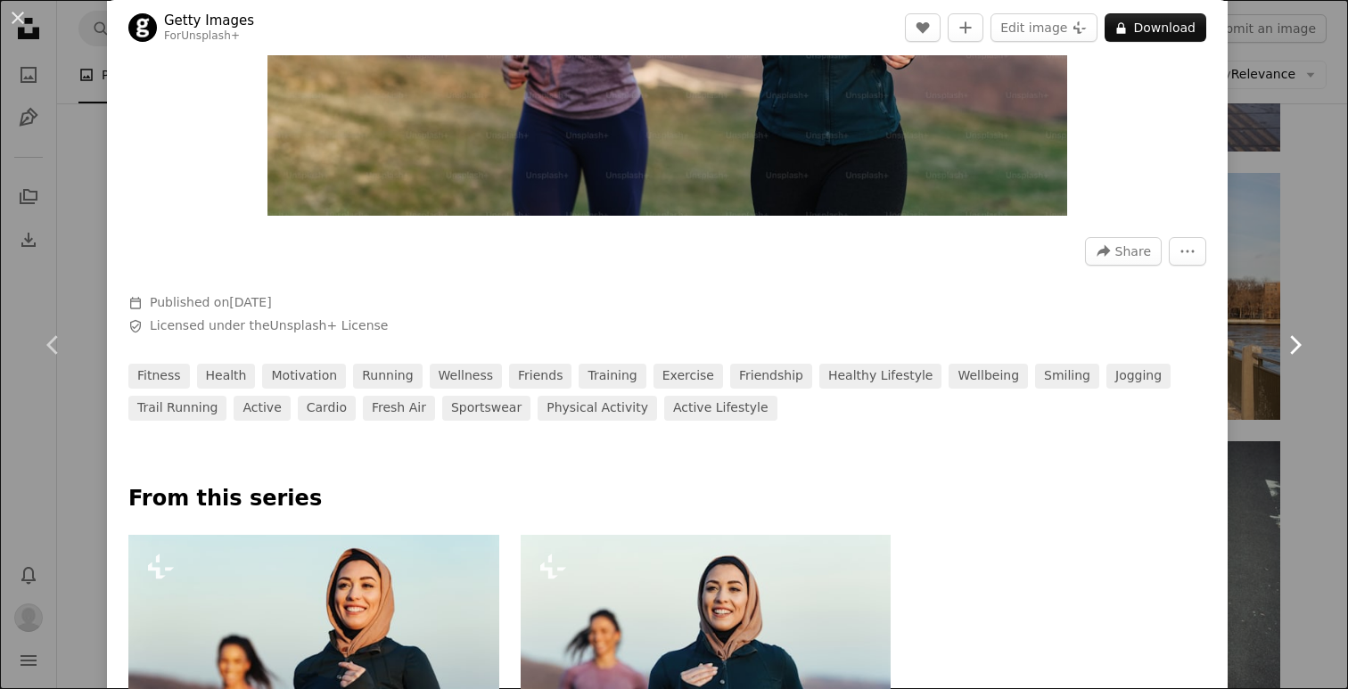
click at [1303, 279] on link "Chevron right" at bounding box center [1294, 344] width 107 height 171
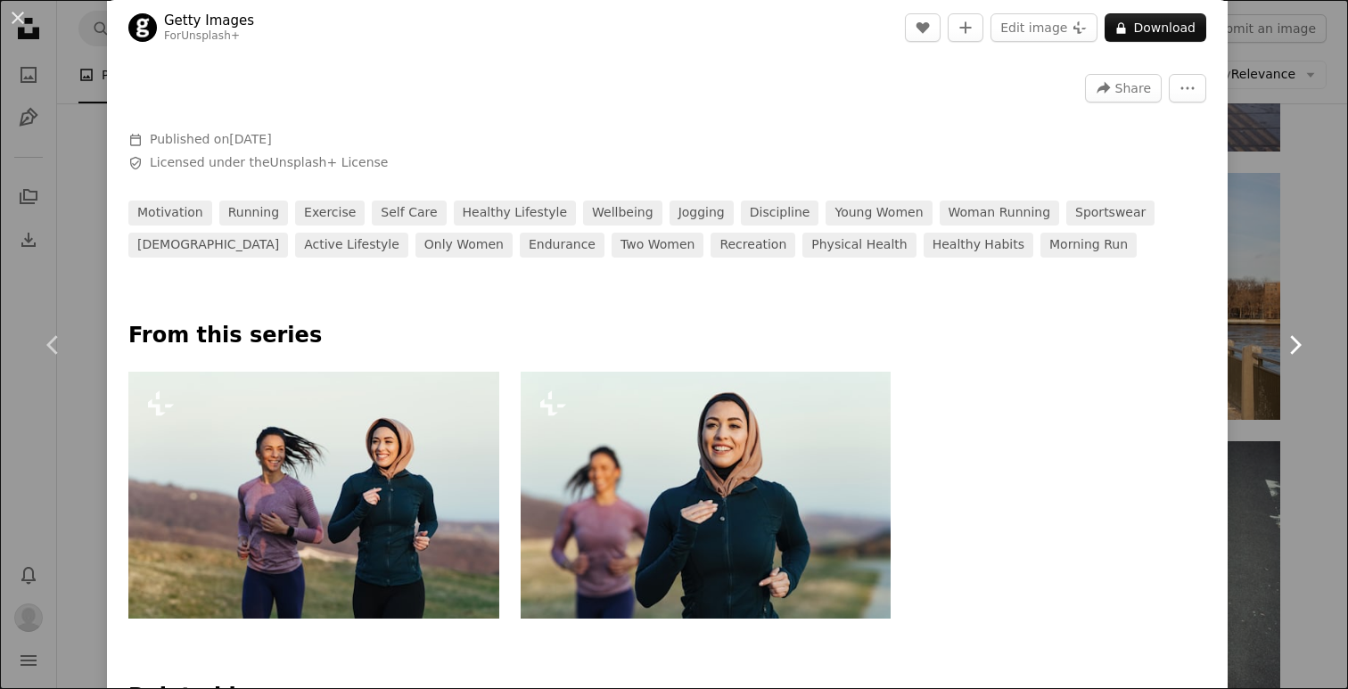
scroll to position [636, 0]
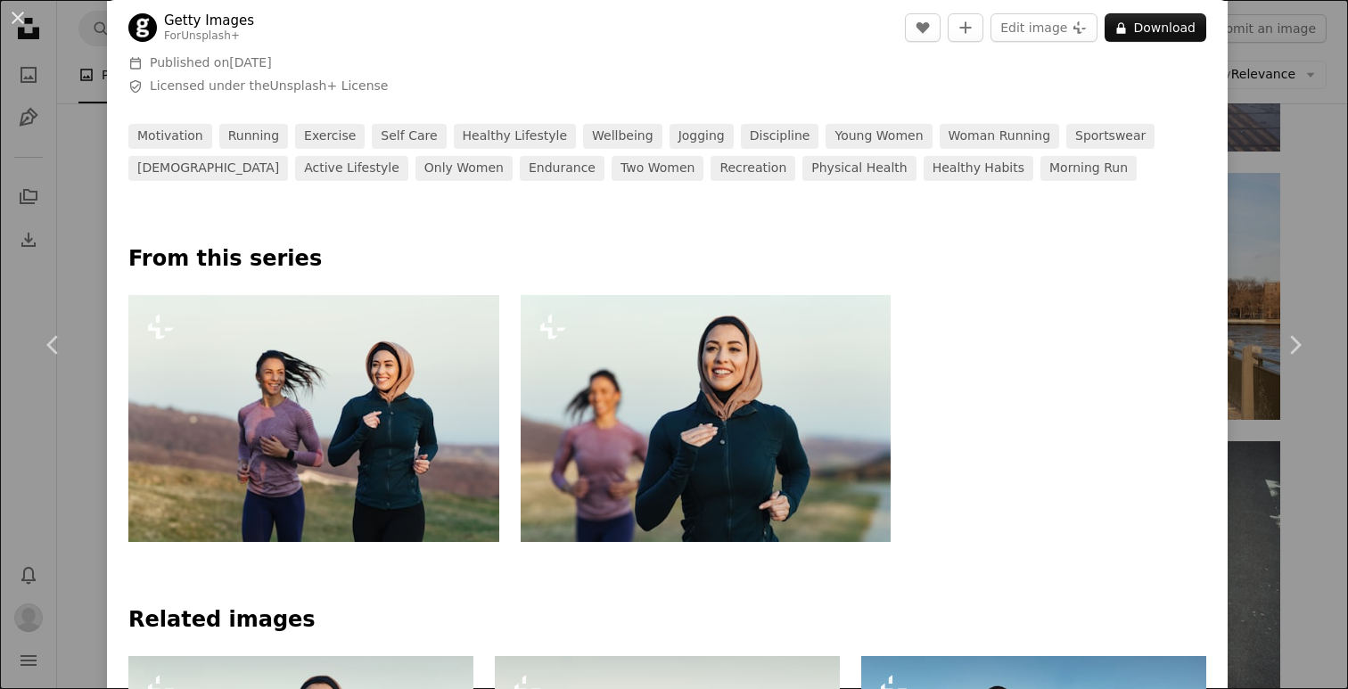
click at [1318, 240] on div "An X shape Chevron left Chevron right Getty Images For Unsplash+ A heart A plus…" at bounding box center [674, 344] width 1348 height 689
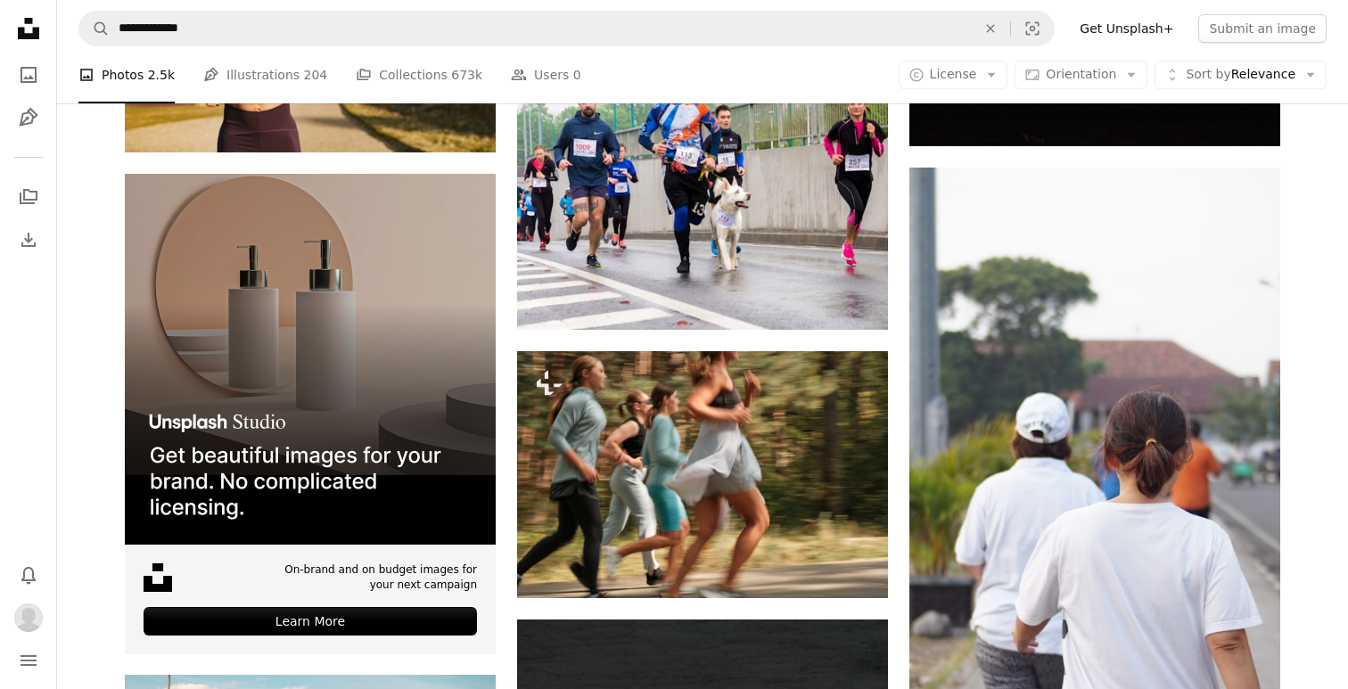
scroll to position [3253, 0]
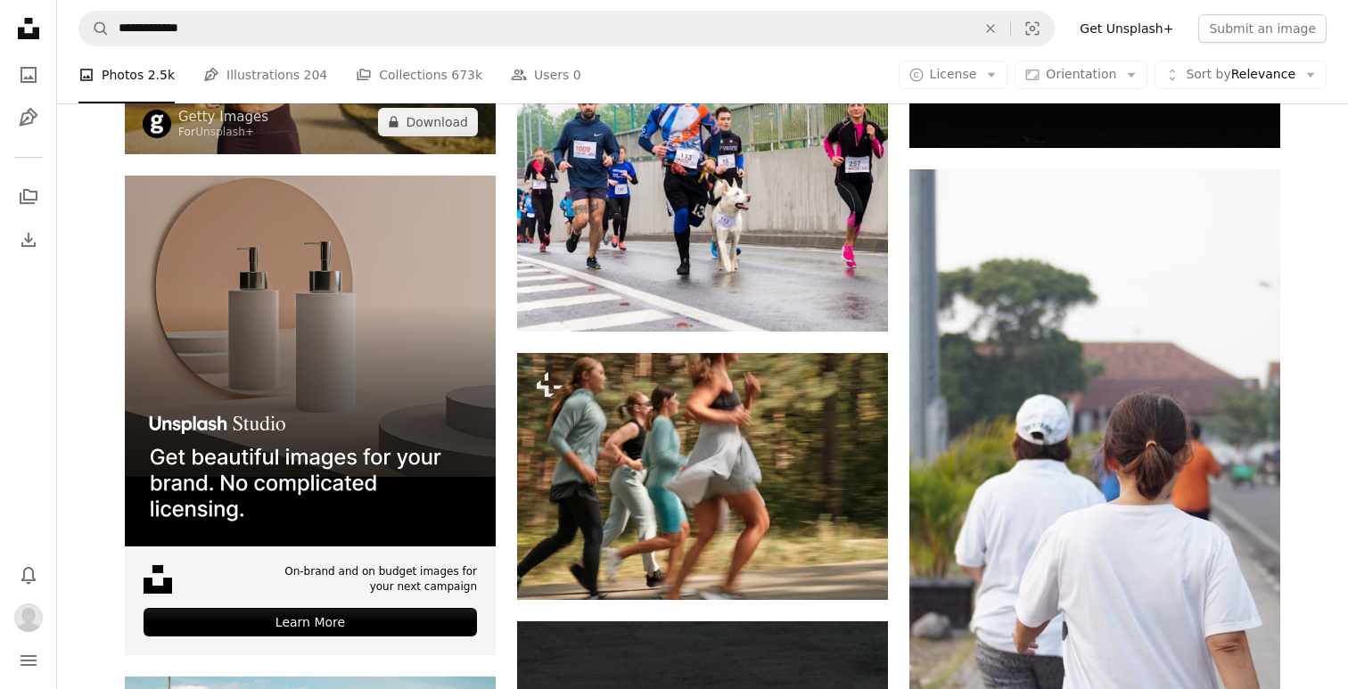
click at [289, 125] on img at bounding box center [310, 30] width 371 height 247
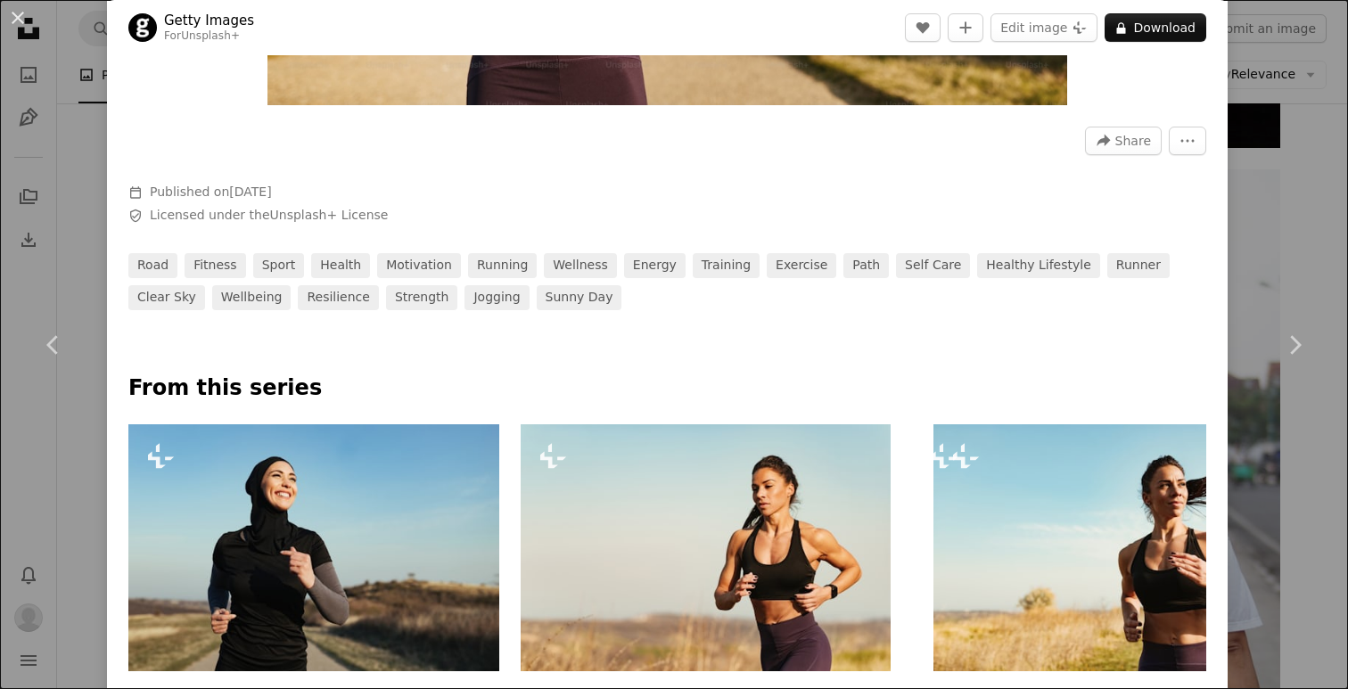
scroll to position [0, 2743]
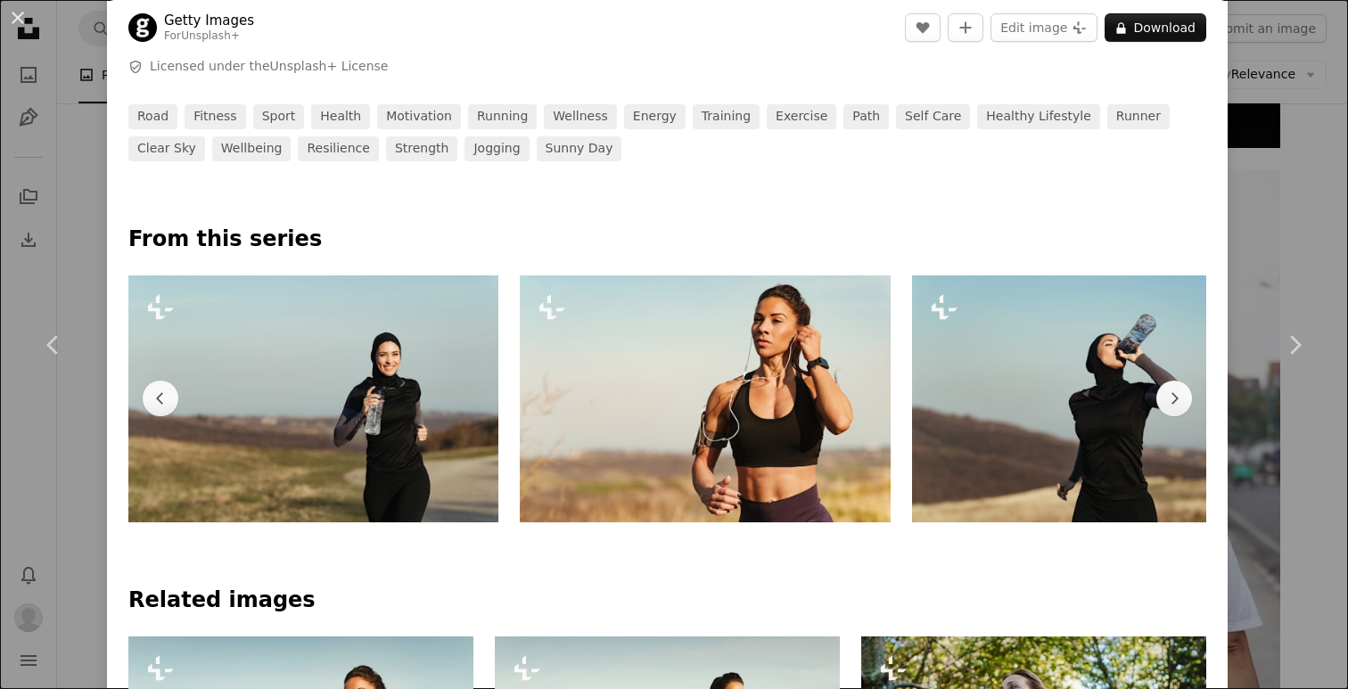
click at [73, 554] on div "An X shape Chevron left Chevron right Getty Images For Unsplash+ A heart A plus…" at bounding box center [674, 344] width 1348 height 689
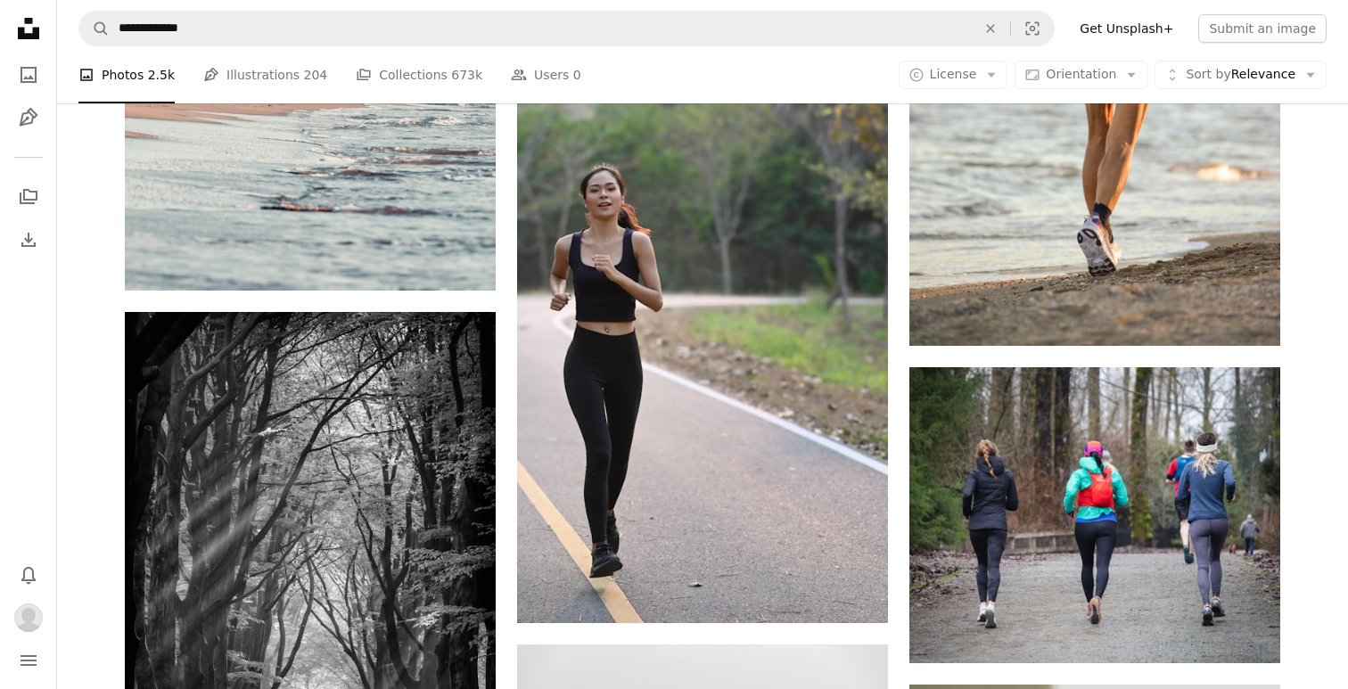
scroll to position [4994, 0]
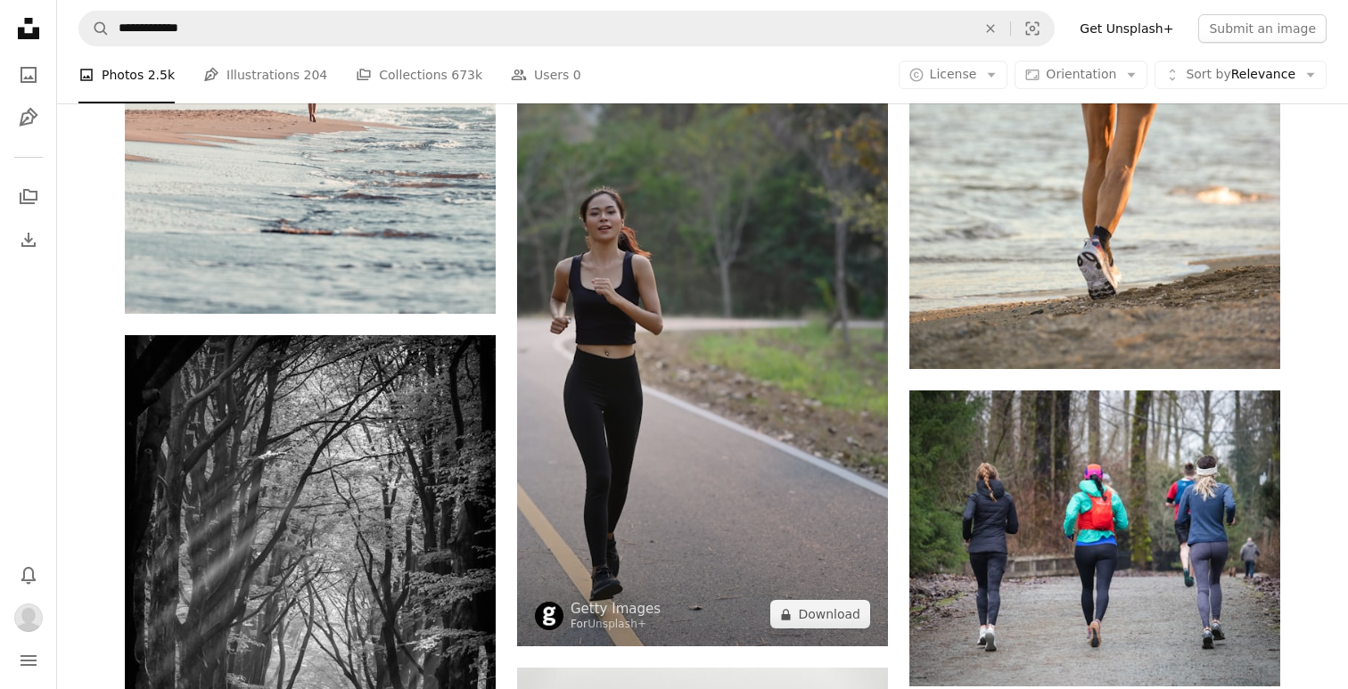
click at [677, 528] on img at bounding box center [702, 317] width 371 height 660
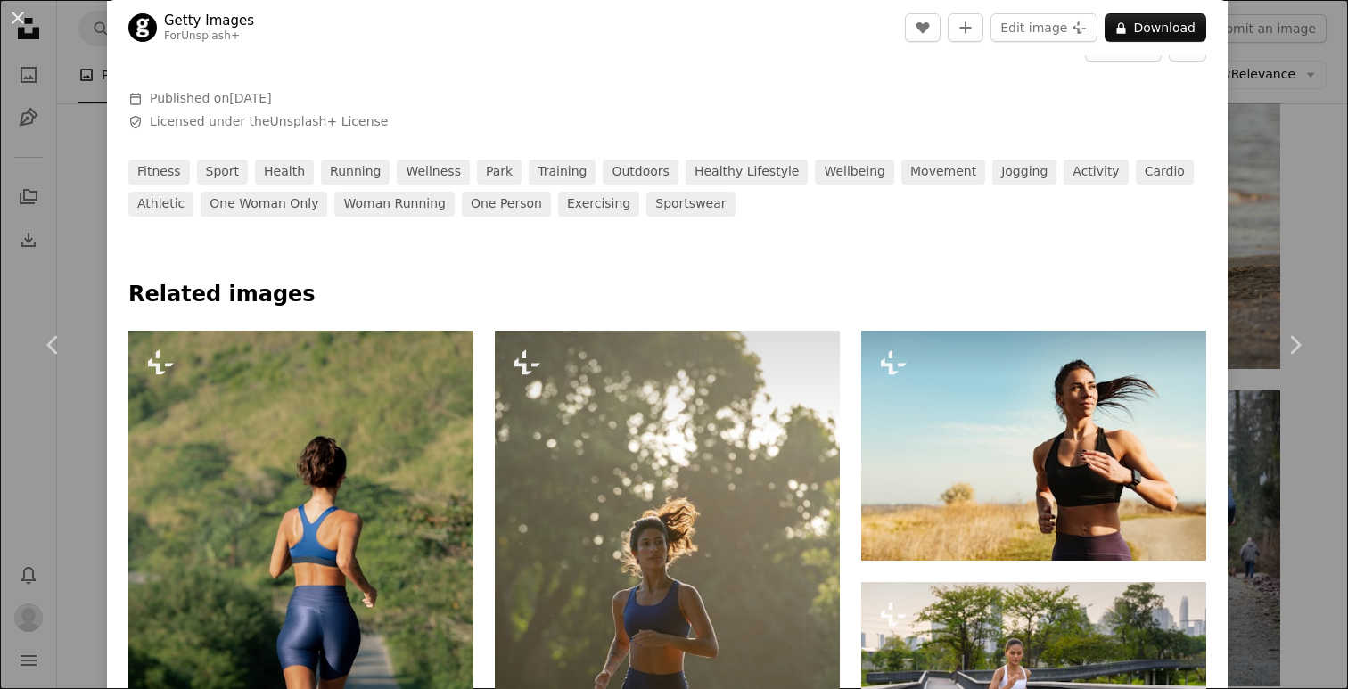
scroll to position [626, 0]
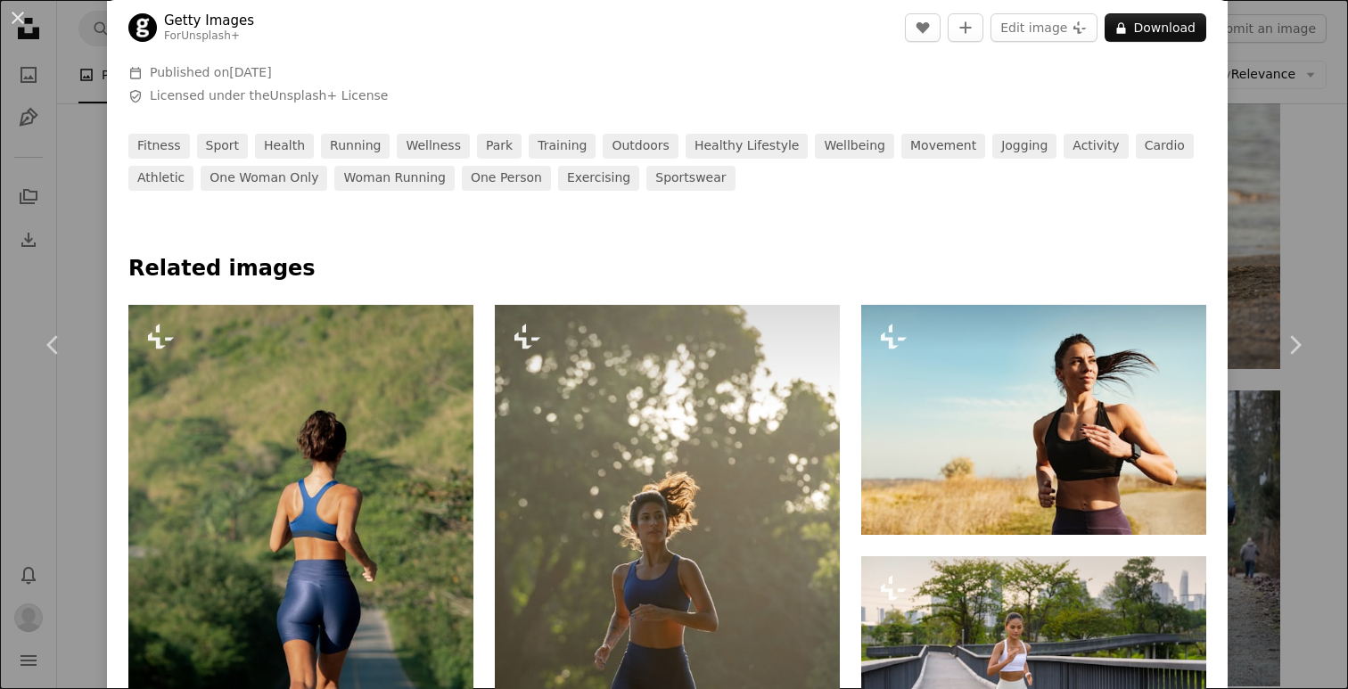
click at [1266, 189] on div "An X shape Chevron left Chevron right Getty Images For Unsplash+ A heart A plus…" at bounding box center [674, 344] width 1348 height 689
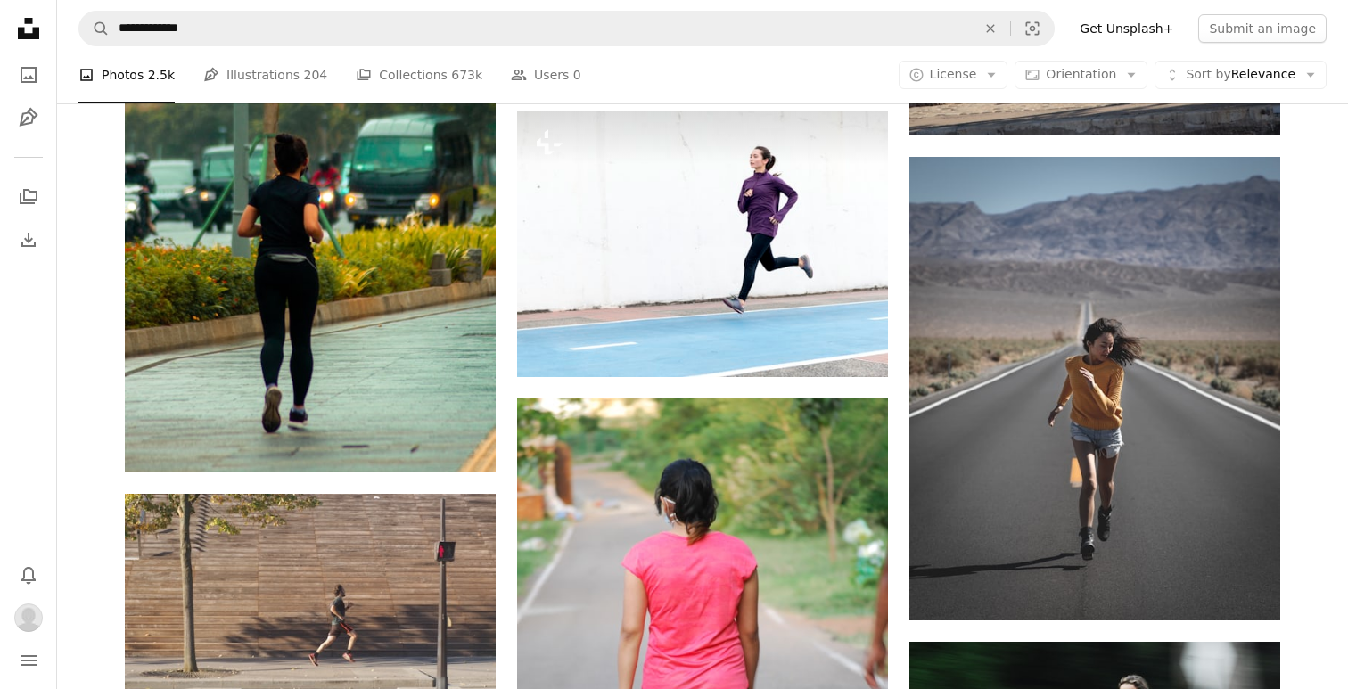
scroll to position [8979, 0]
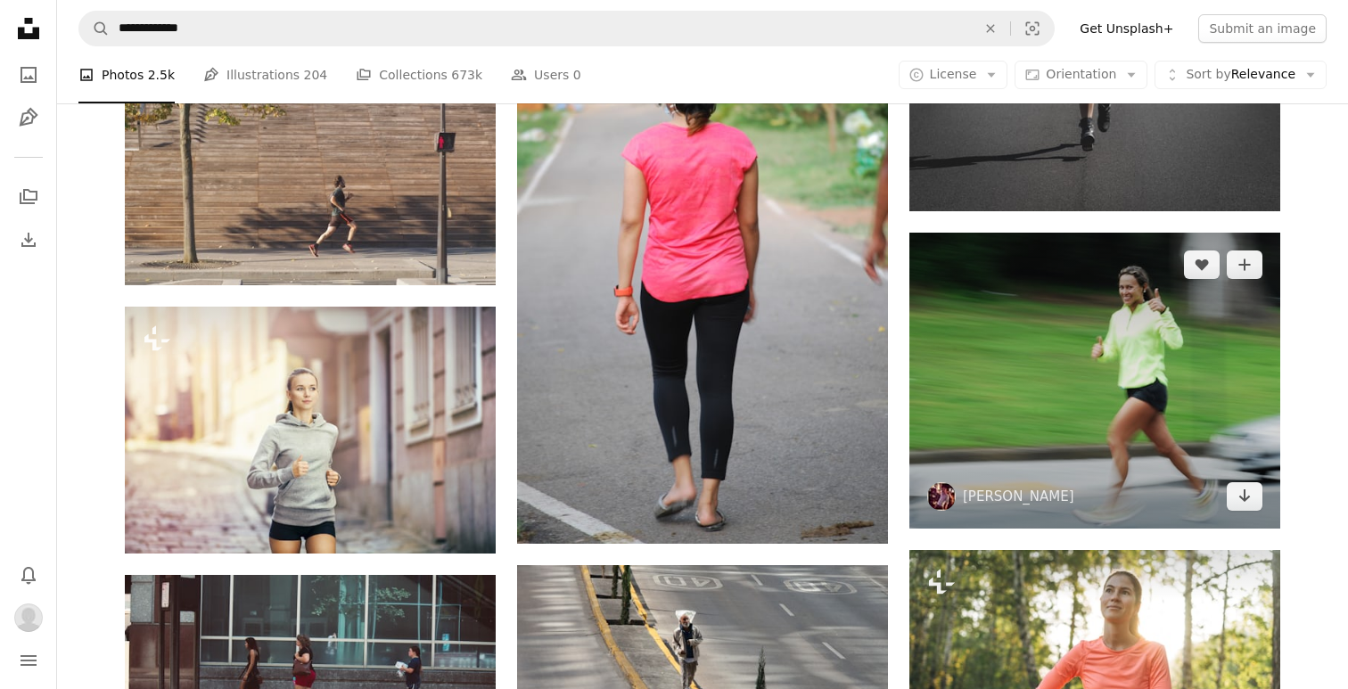
click at [1045, 396] on img at bounding box center [1094, 381] width 371 height 297
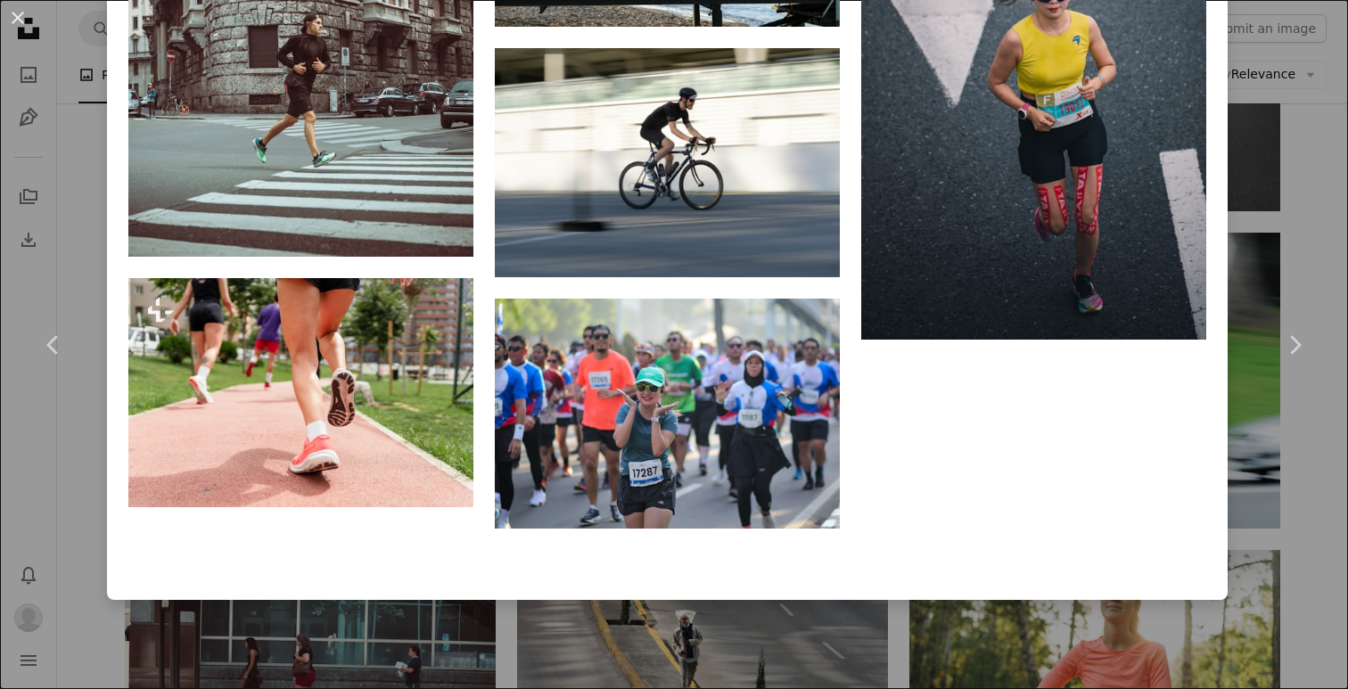
scroll to position [23958, 0]
click at [1282, 158] on div "An X shape Chevron left Chevron right andrew dinh andrewdinh A heart A plus sig…" at bounding box center [674, 344] width 1348 height 689
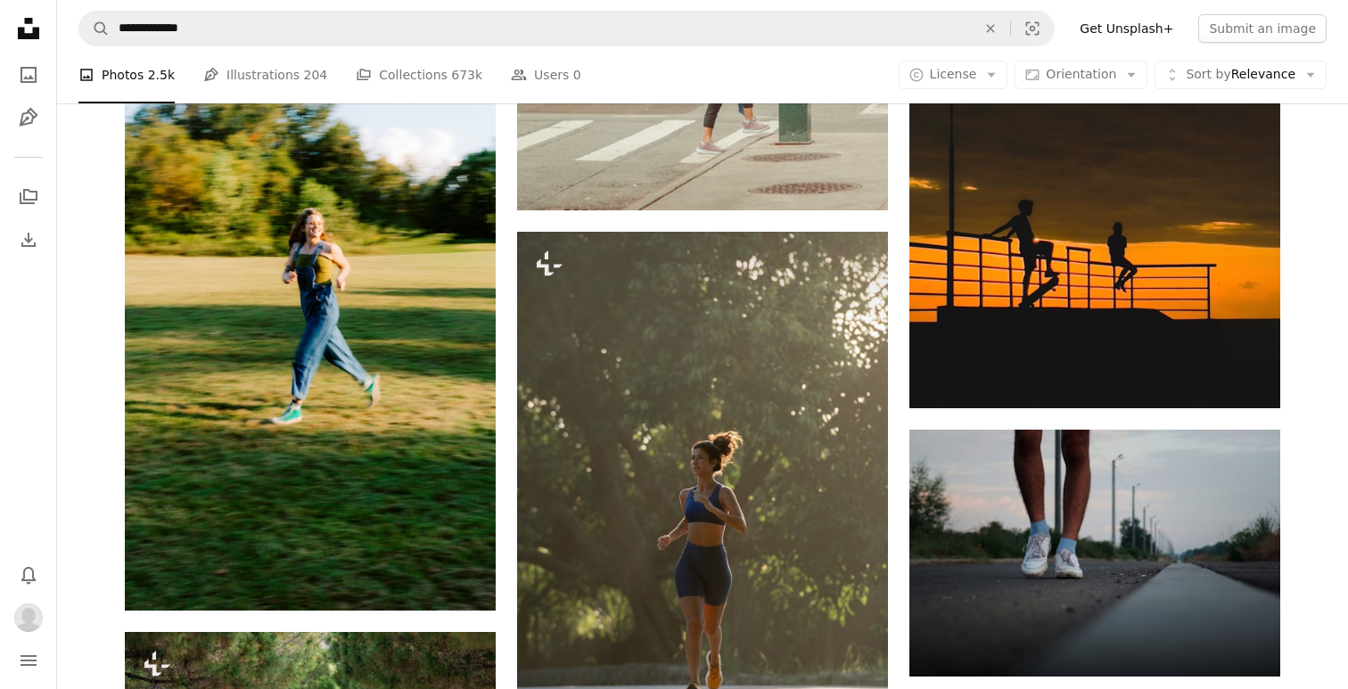
scroll to position [19861, 0]
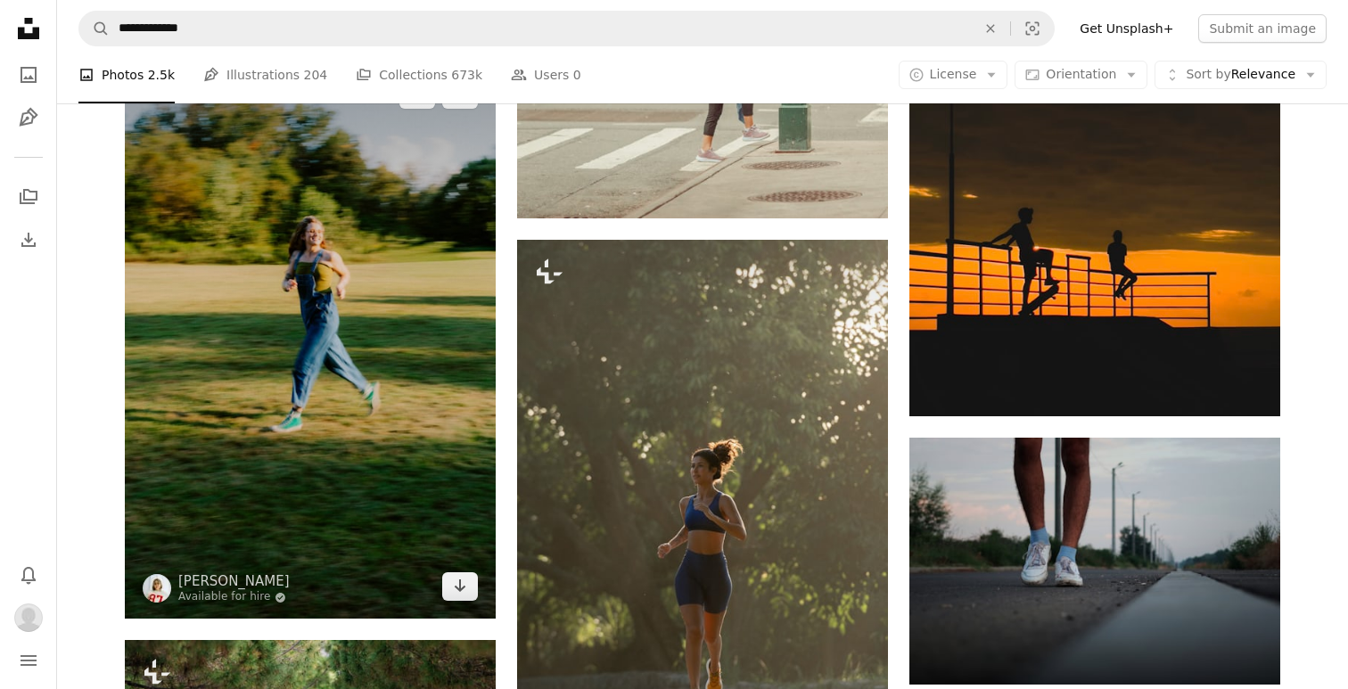
click at [421, 405] on img at bounding box center [310, 340] width 371 height 556
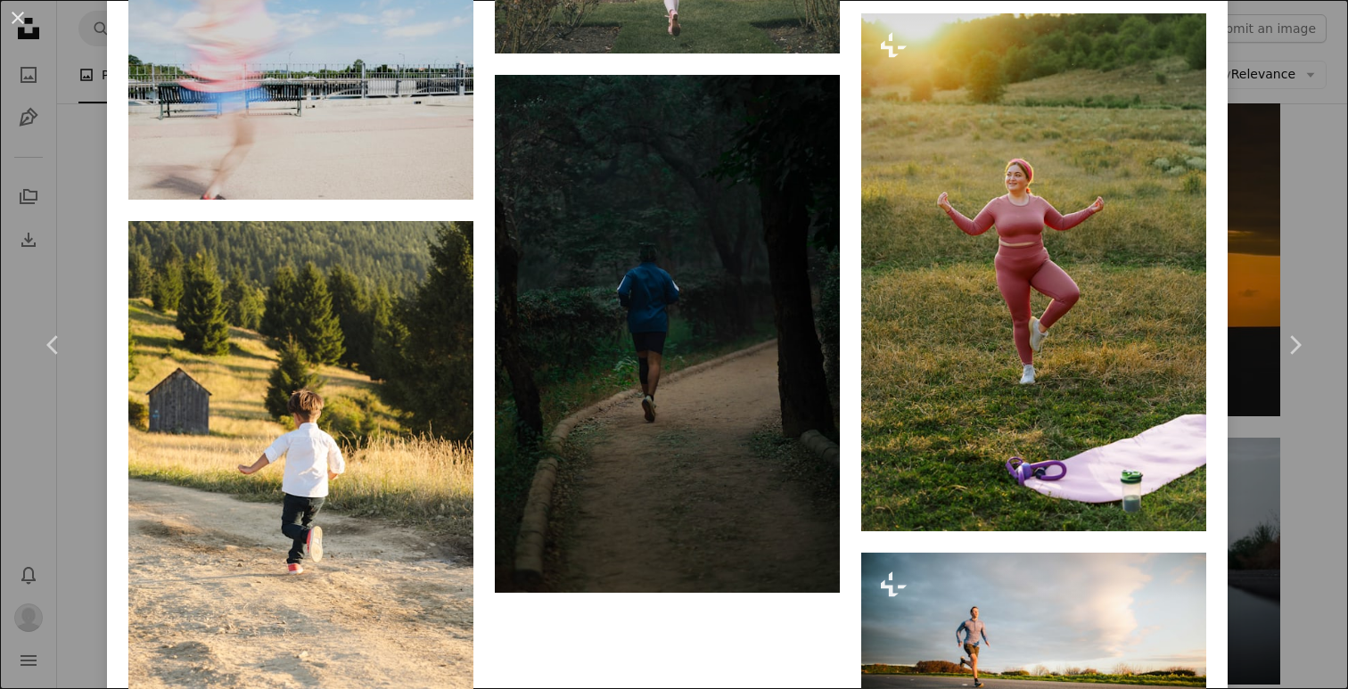
scroll to position [8978, 0]
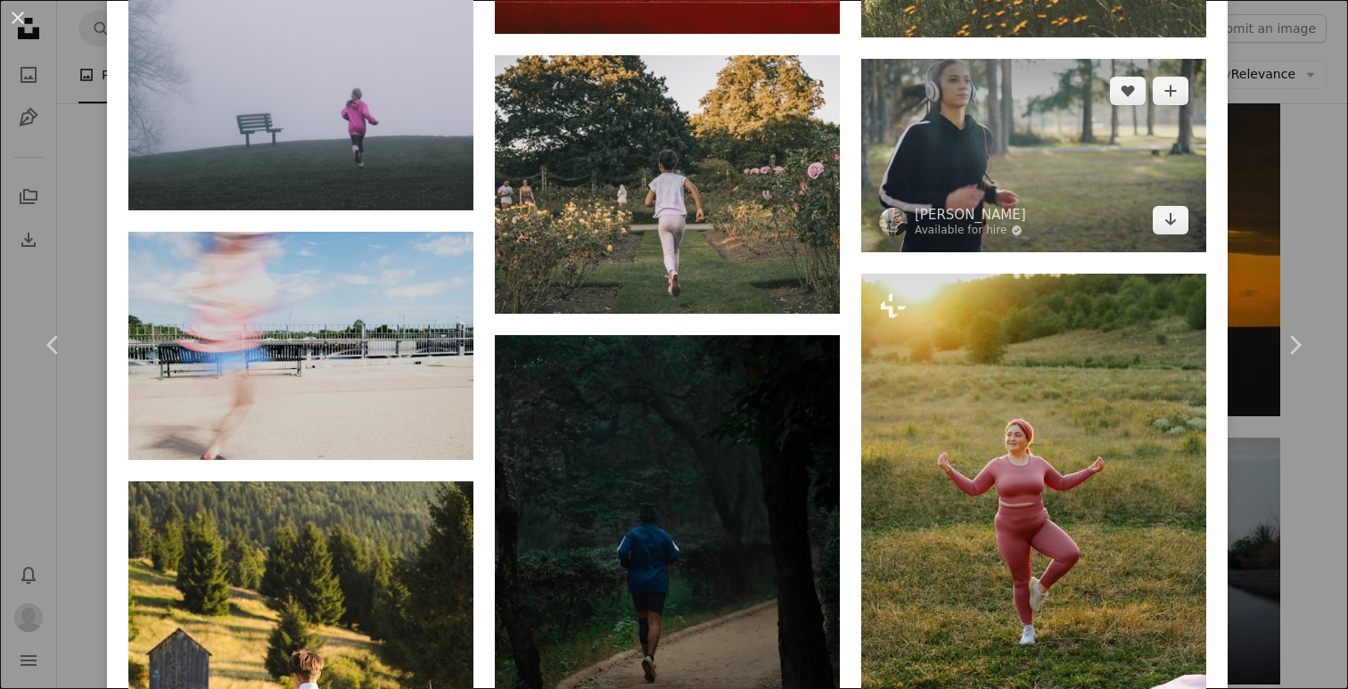
click at [982, 248] on img at bounding box center [1033, 155] width 345 height 193
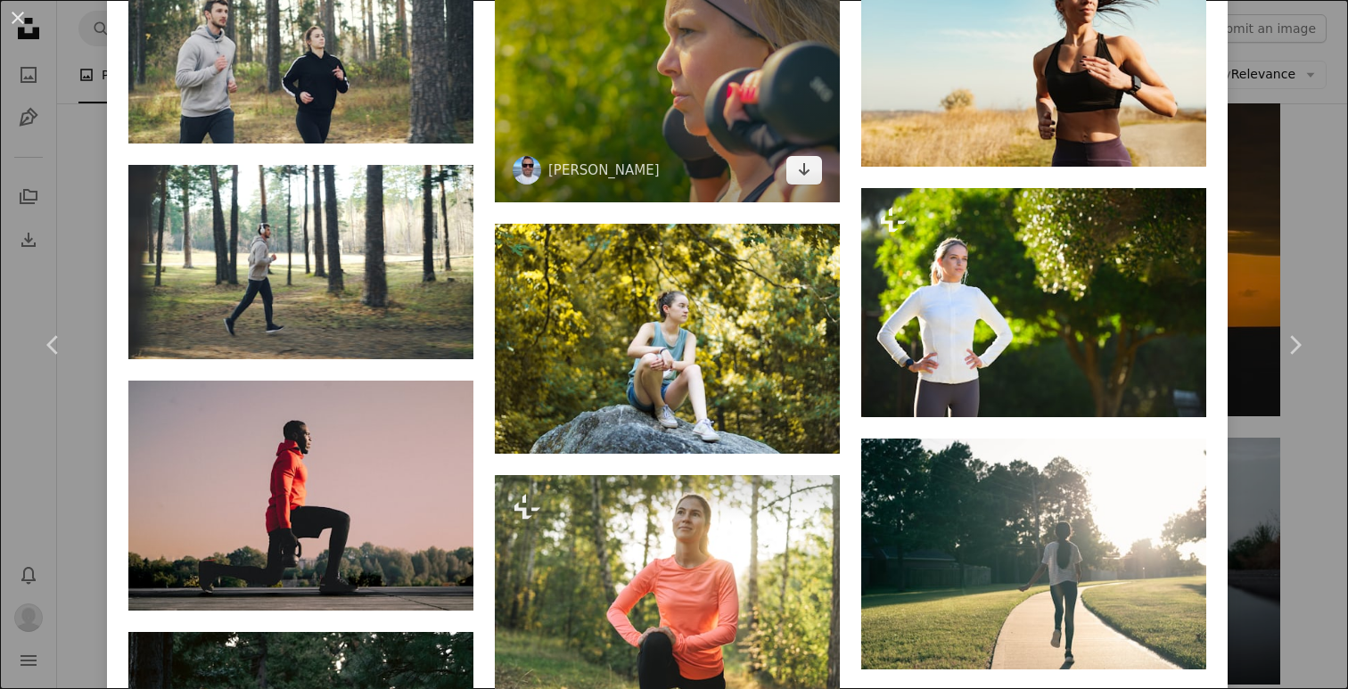
scroll to position [1666, 0]
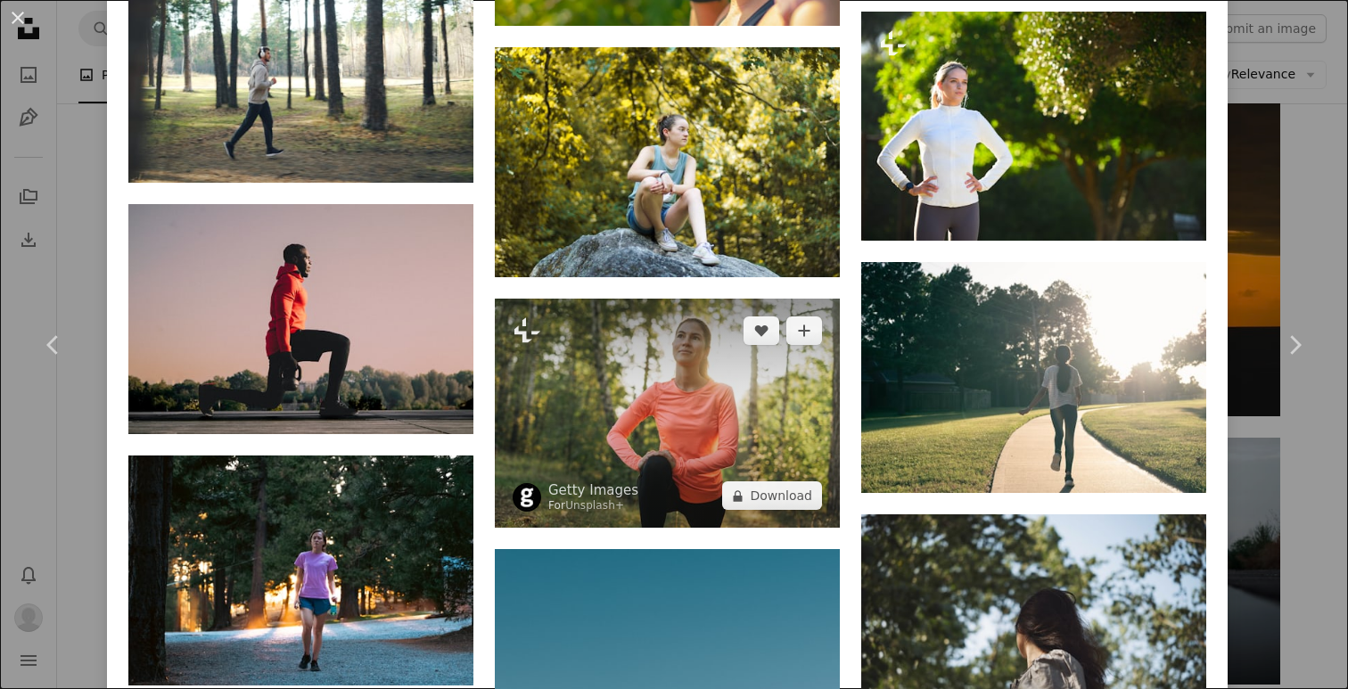
click at [607, 409] on img at bounding box center [667, 414] width 345 height 230
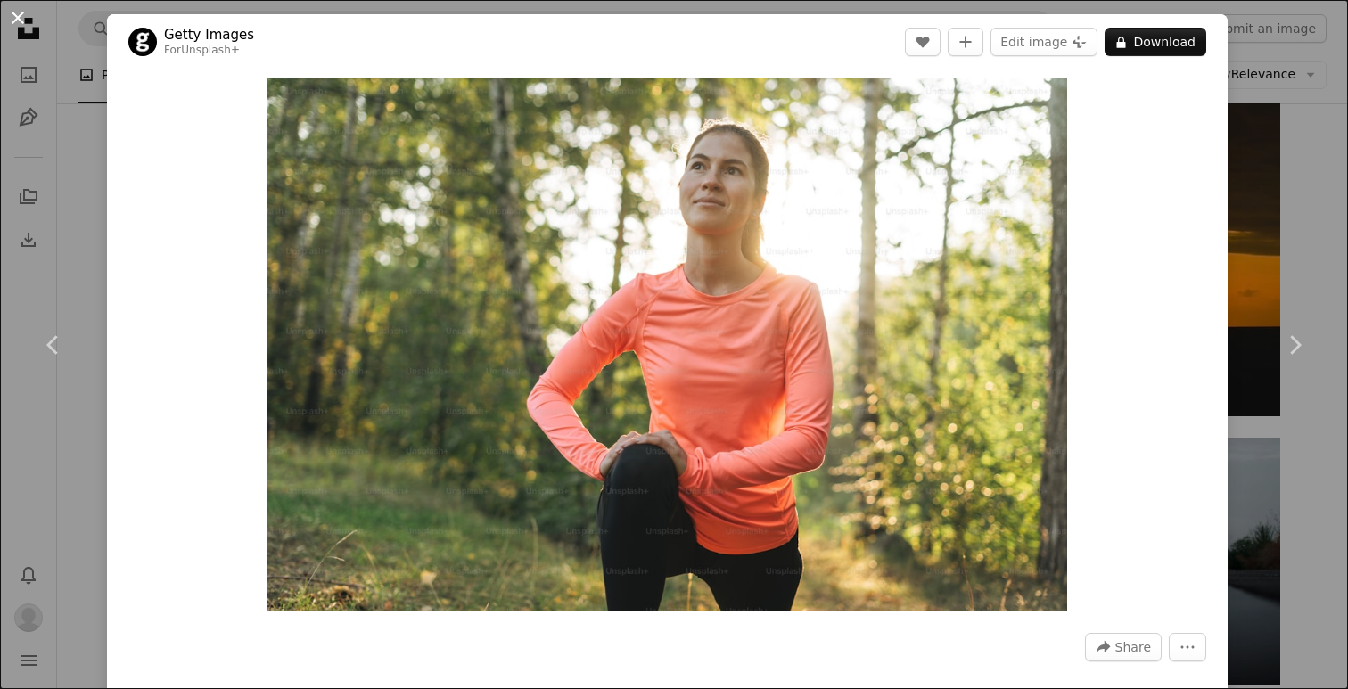
click at [26, 13] on button "An X shape" at bounding box center [17, 17] width 21 height 21
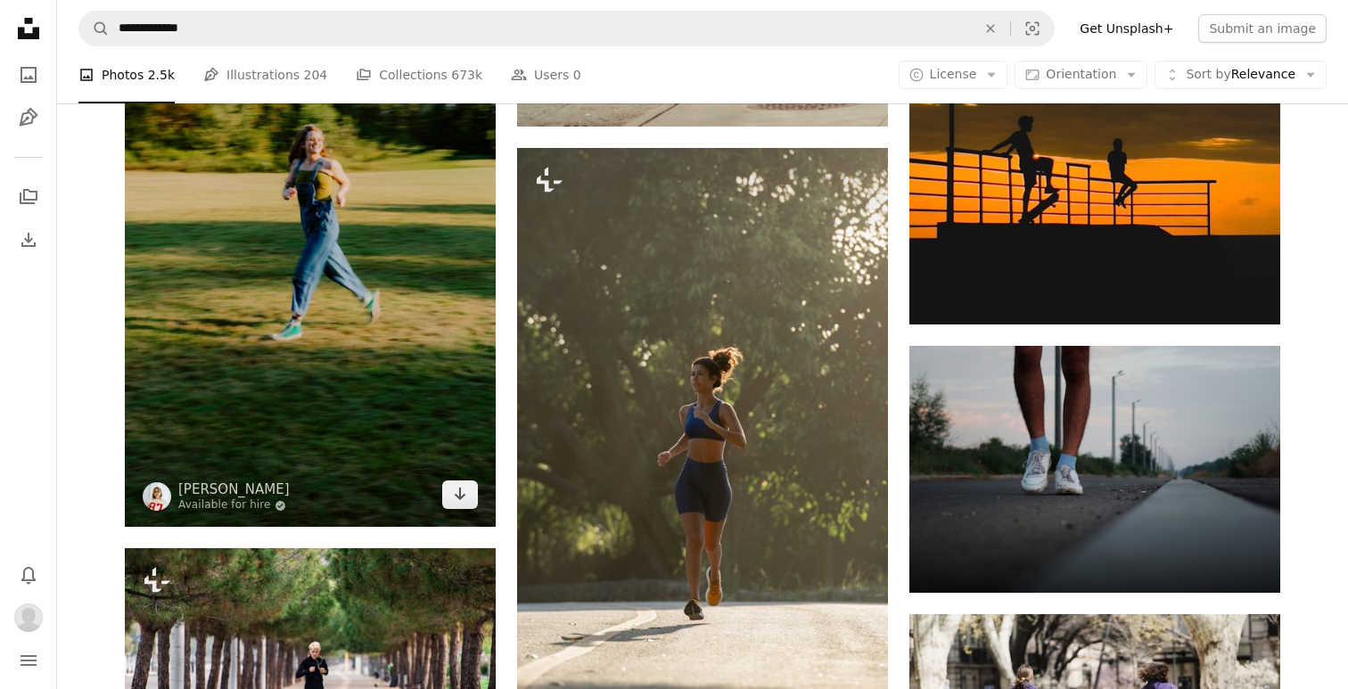
scroll to position [19952, 0]
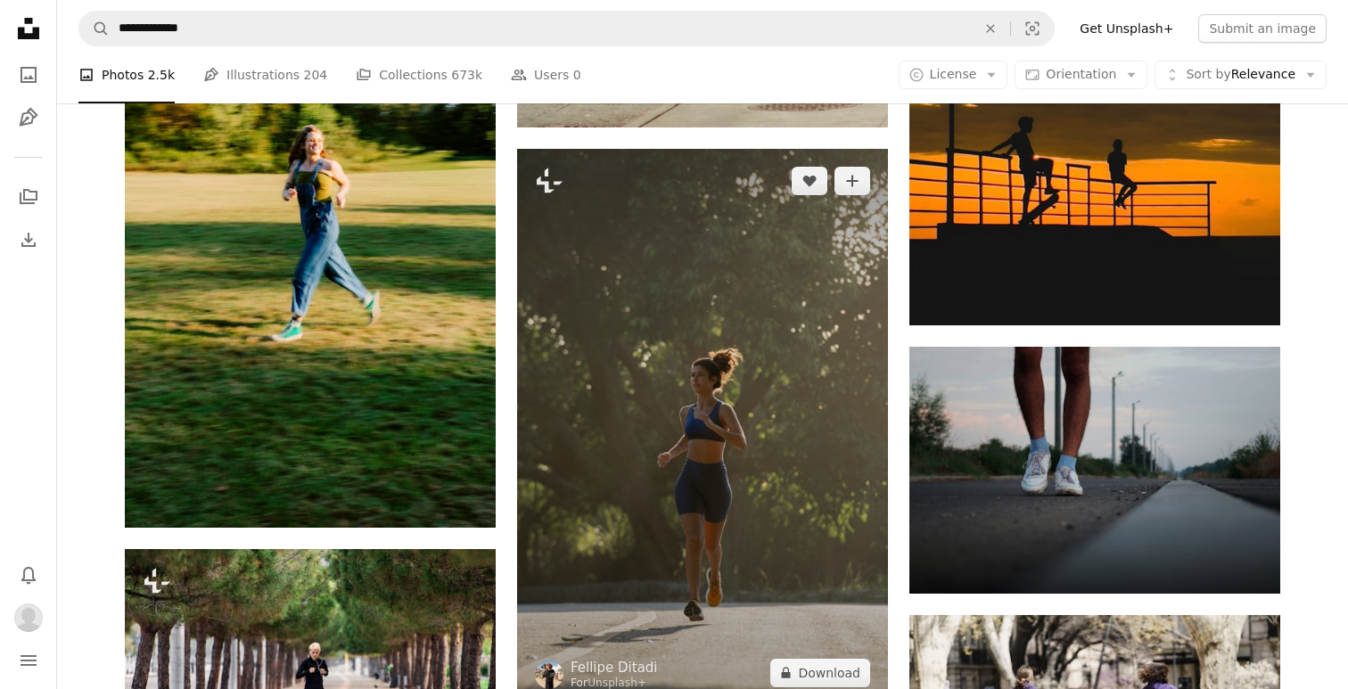
click at [601, 383] on img at bounding box center [702, 427] width 371 height 556
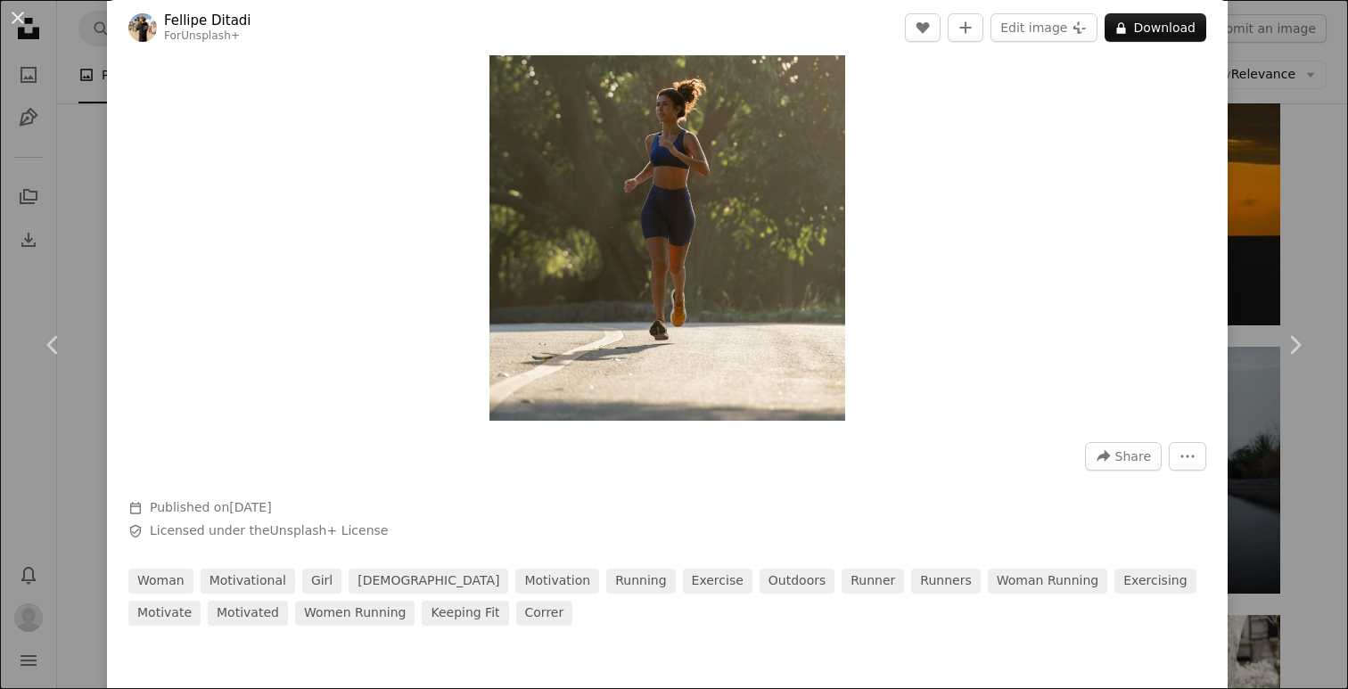
scroll to position [194, 0]
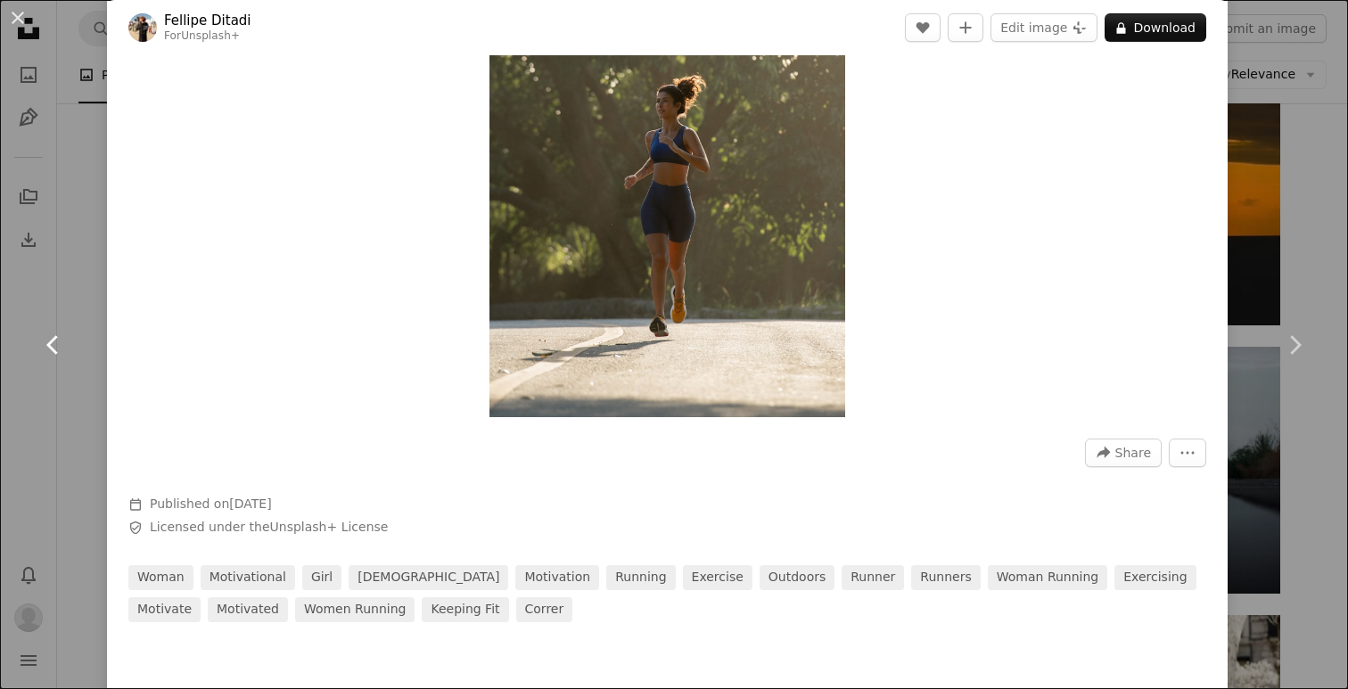
click at [30, 370] on link "Chevron left" at bounding box center [53, 344] width 107 height 171
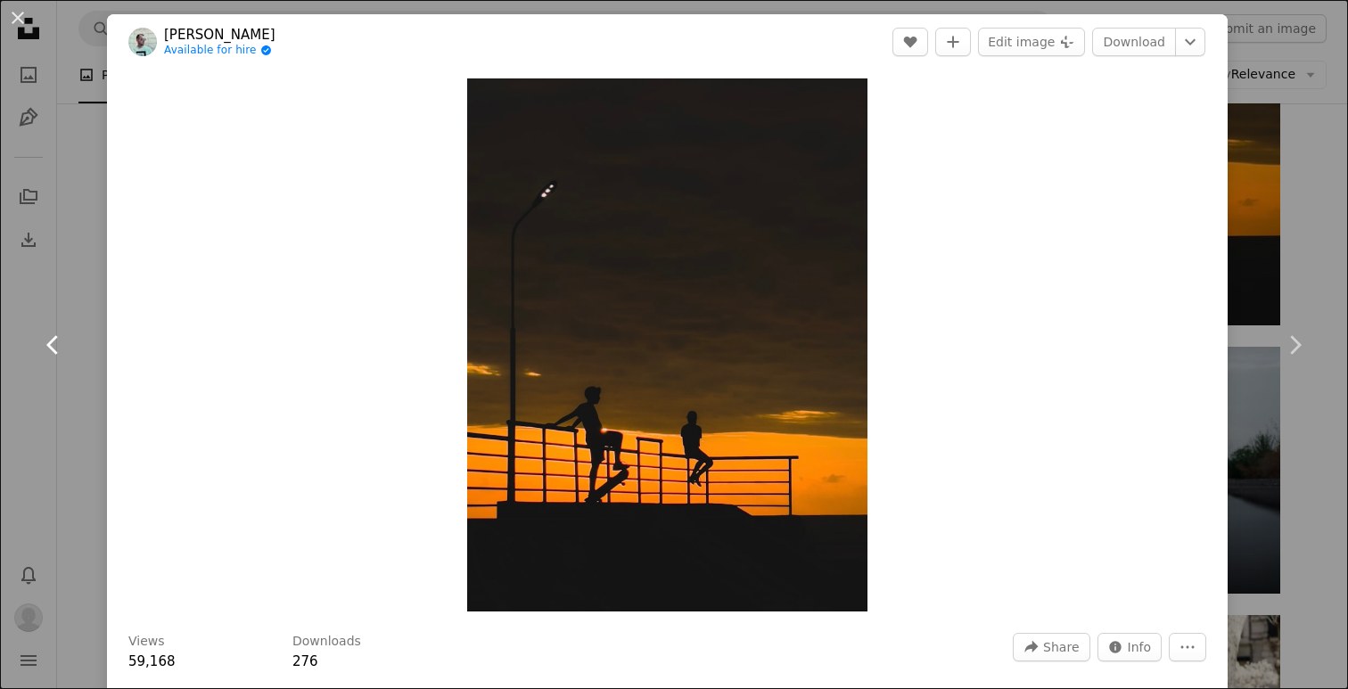
click at [45, 347] on icon "Chevron left" at bounding box center [53, 345] width 29 height 29
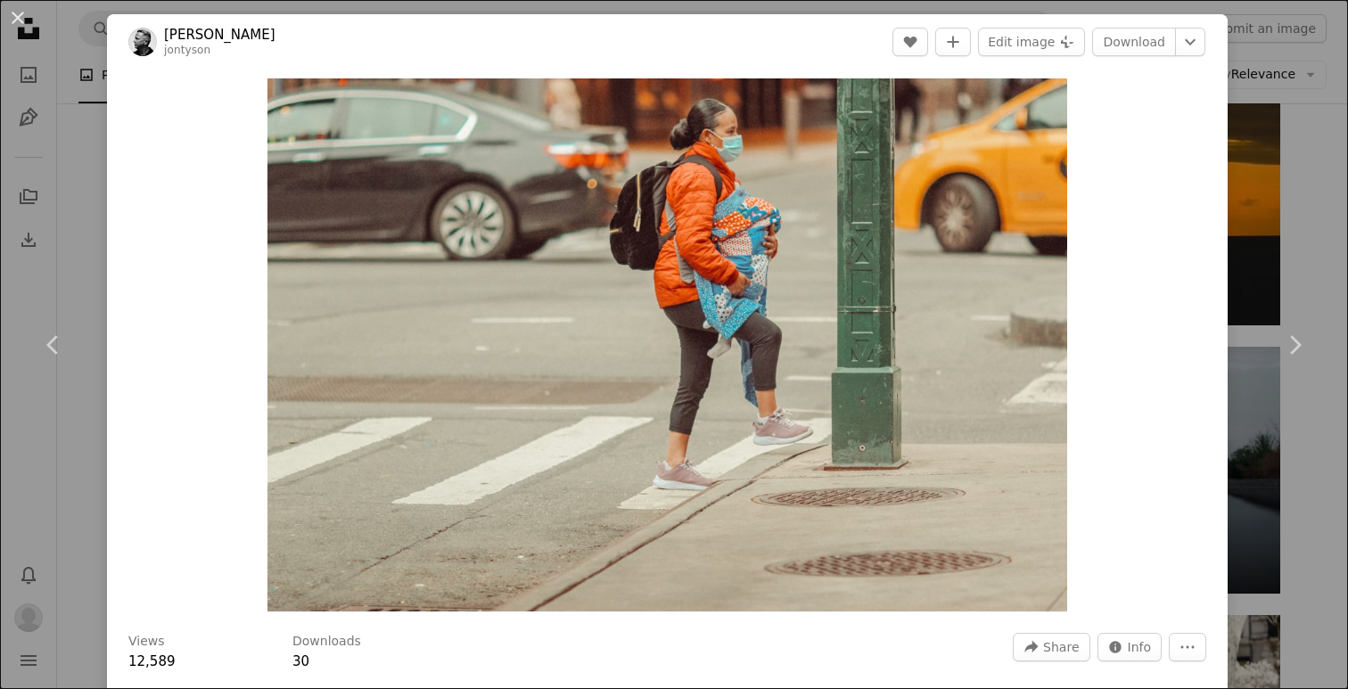
click at [71, 441] on div "An X shape Chevron left Chevron right Jon Tyson jontyson A heart A plus sign Ed…" at bounding box center [674, 344] width 1348 height 689
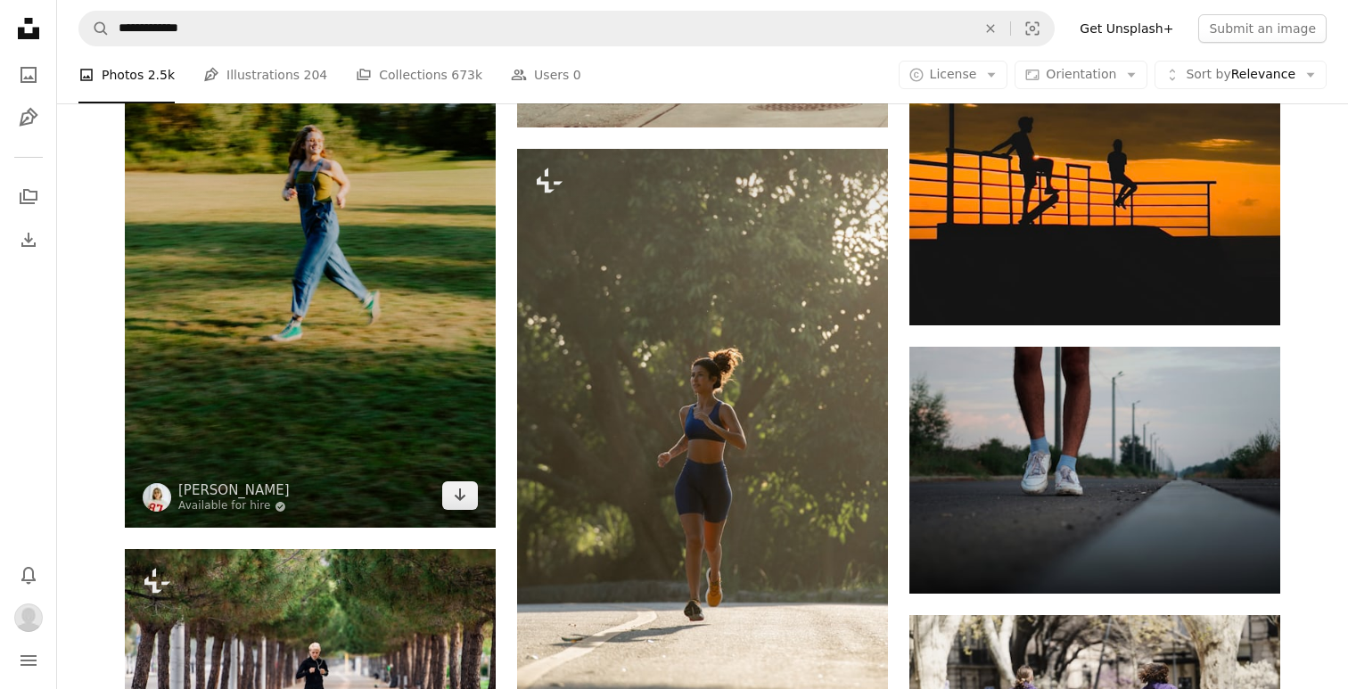
click at [348, 241] on img at bounding box center [310, 249] width 371 height 556
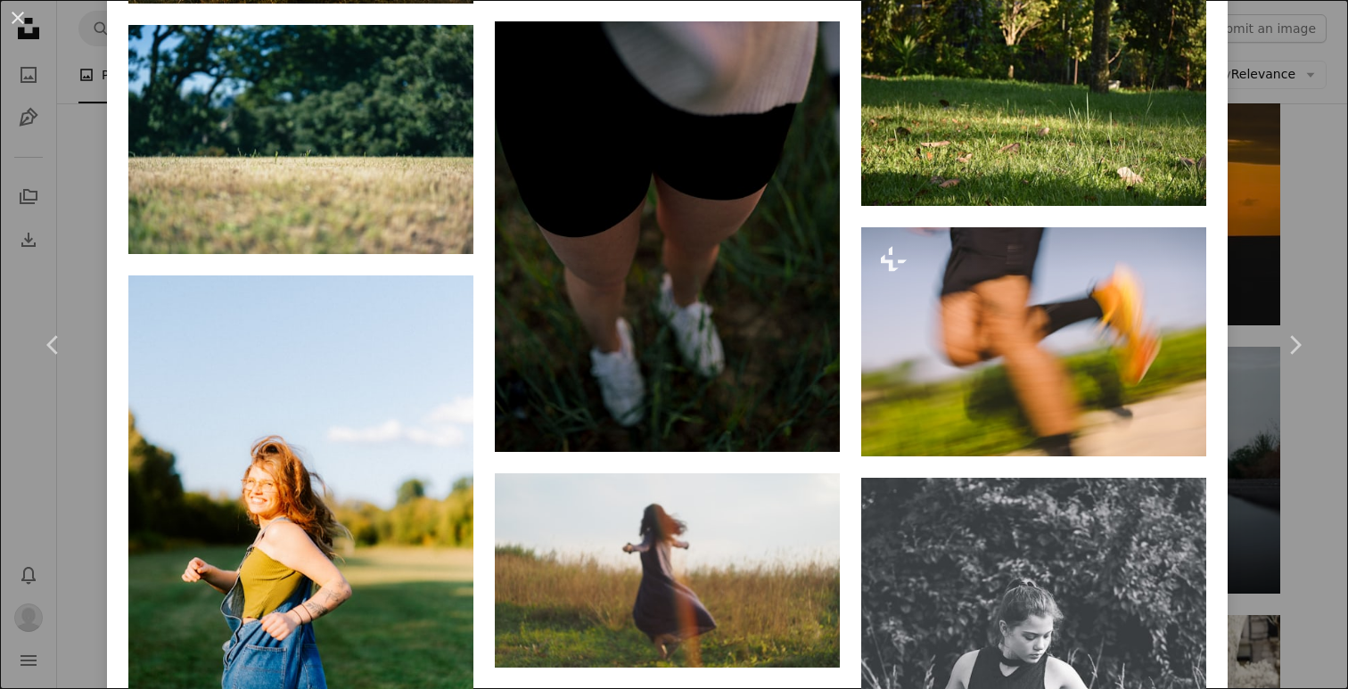
scroll to position [15425, 0]
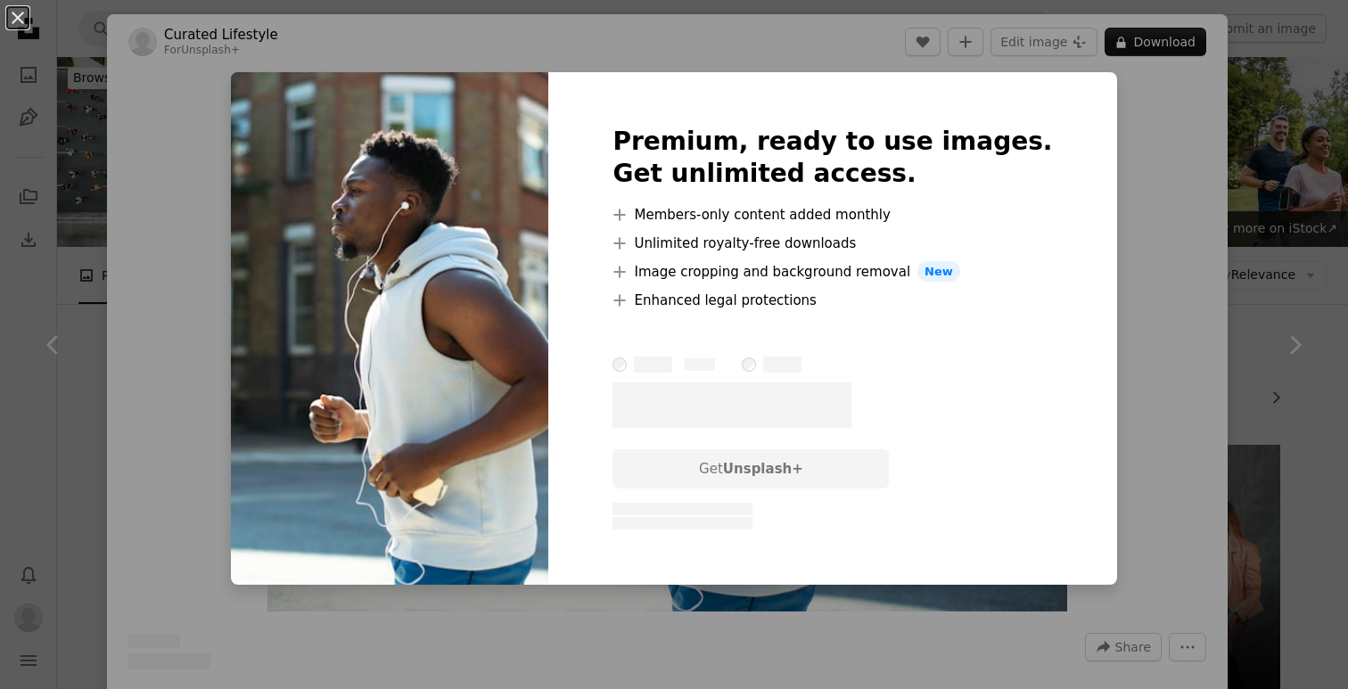
scroll to position [2984, 0]
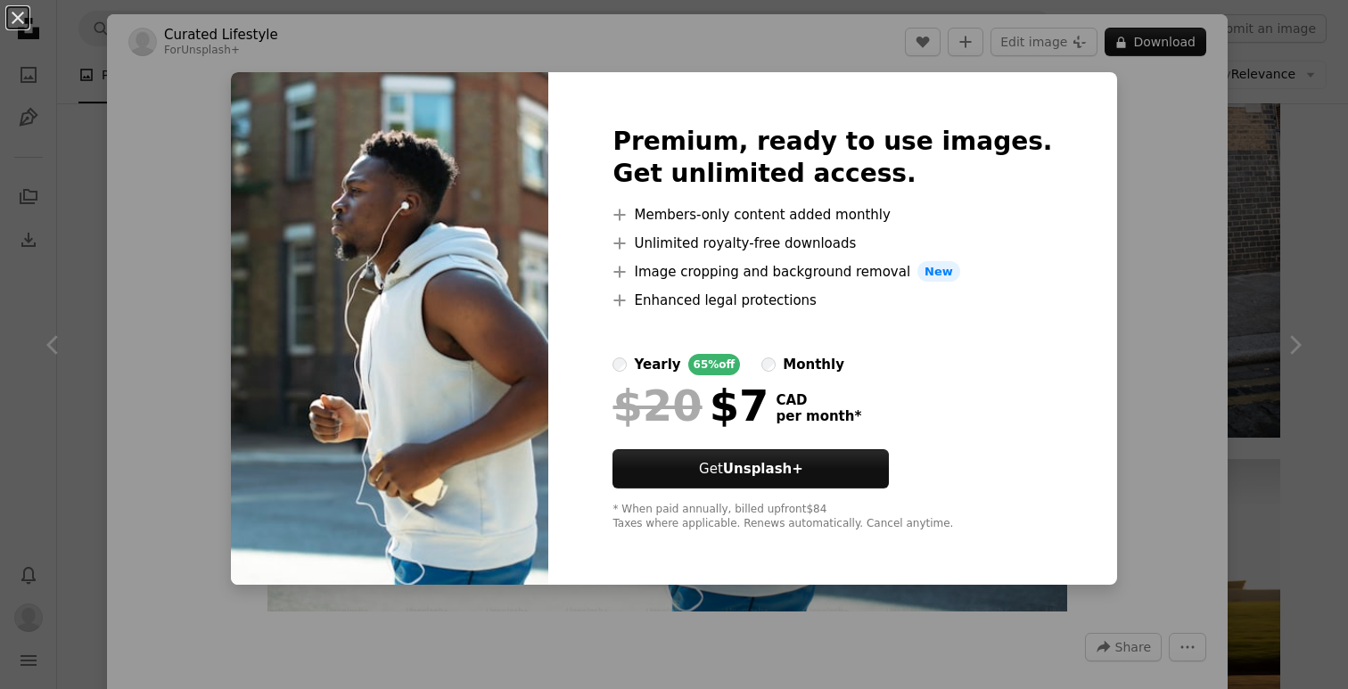
click at [1130, 241] on div "An X shape Premium, ready to use images. Get unlimited access. A plus sign Memb…" at bounding box center [674, 344] width 1348 height 689
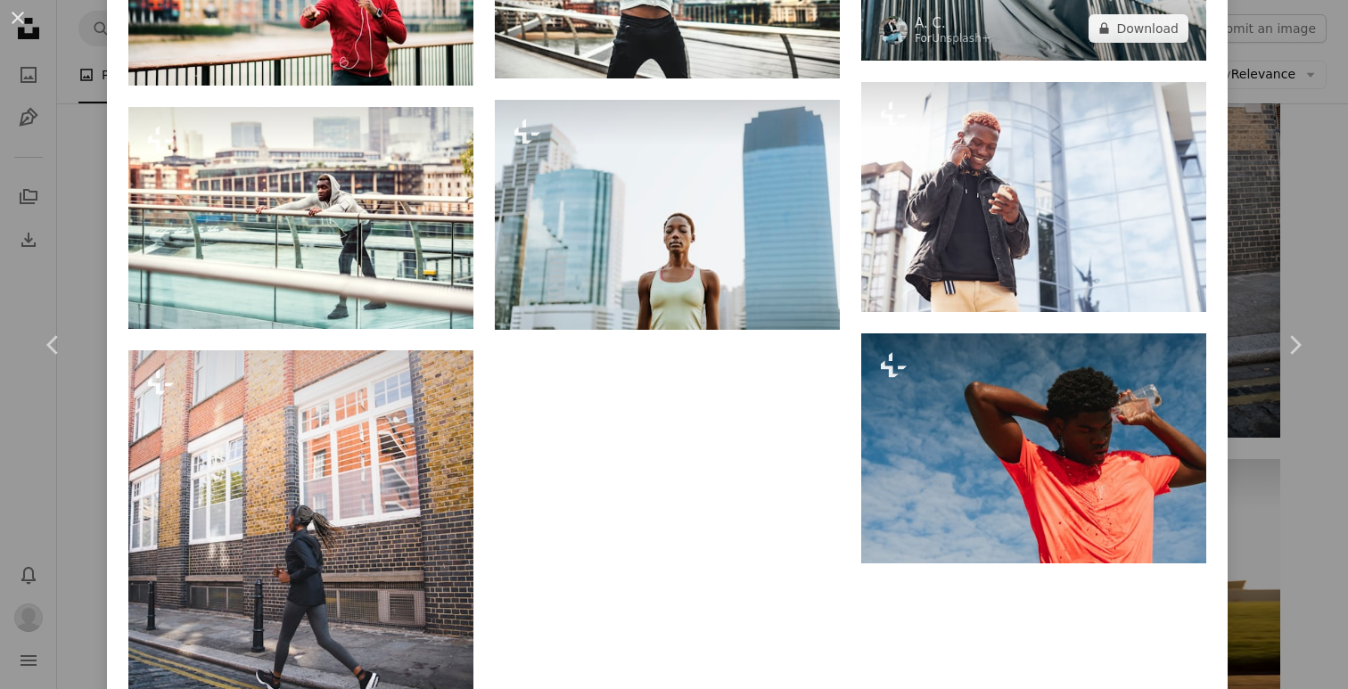
scroll to position [2431, 0]
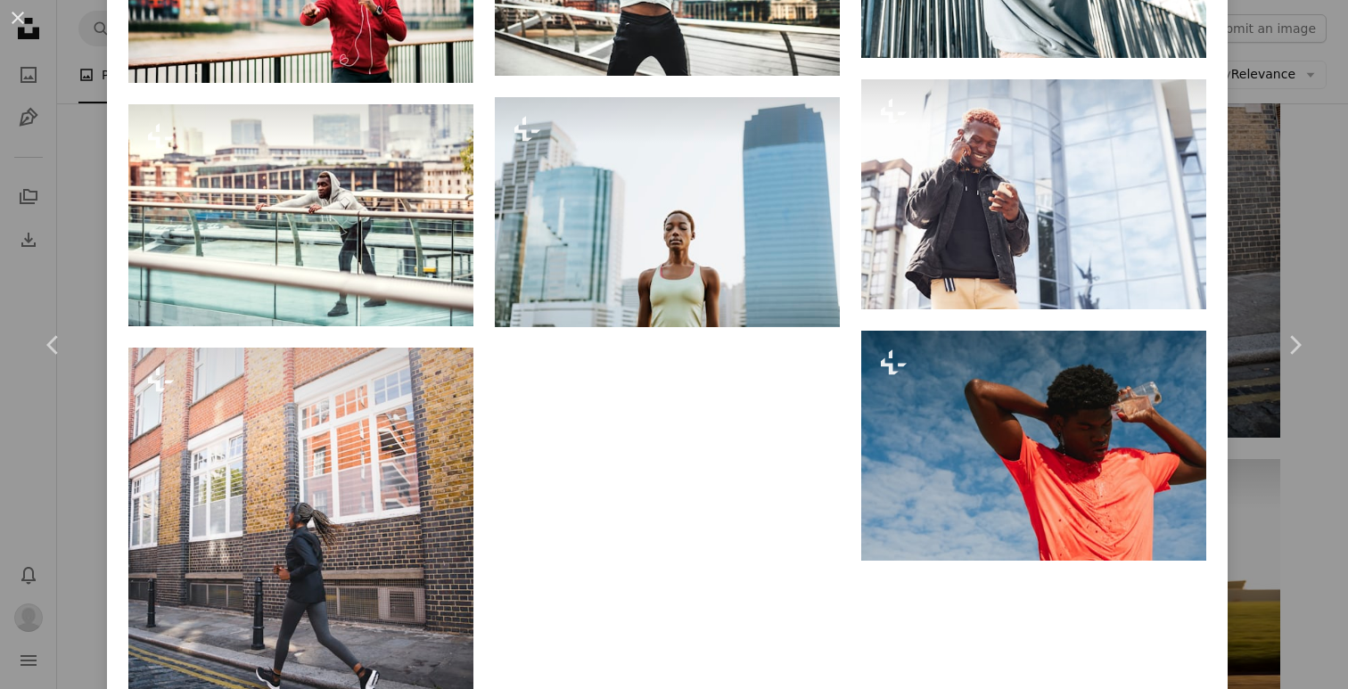
click at [1293, 199] on div "An X shape Chevron left Chevron right Curated Lifestyle For Unsplash+ A heart A…" at bounding box center [674, 344] width 1348 height 689
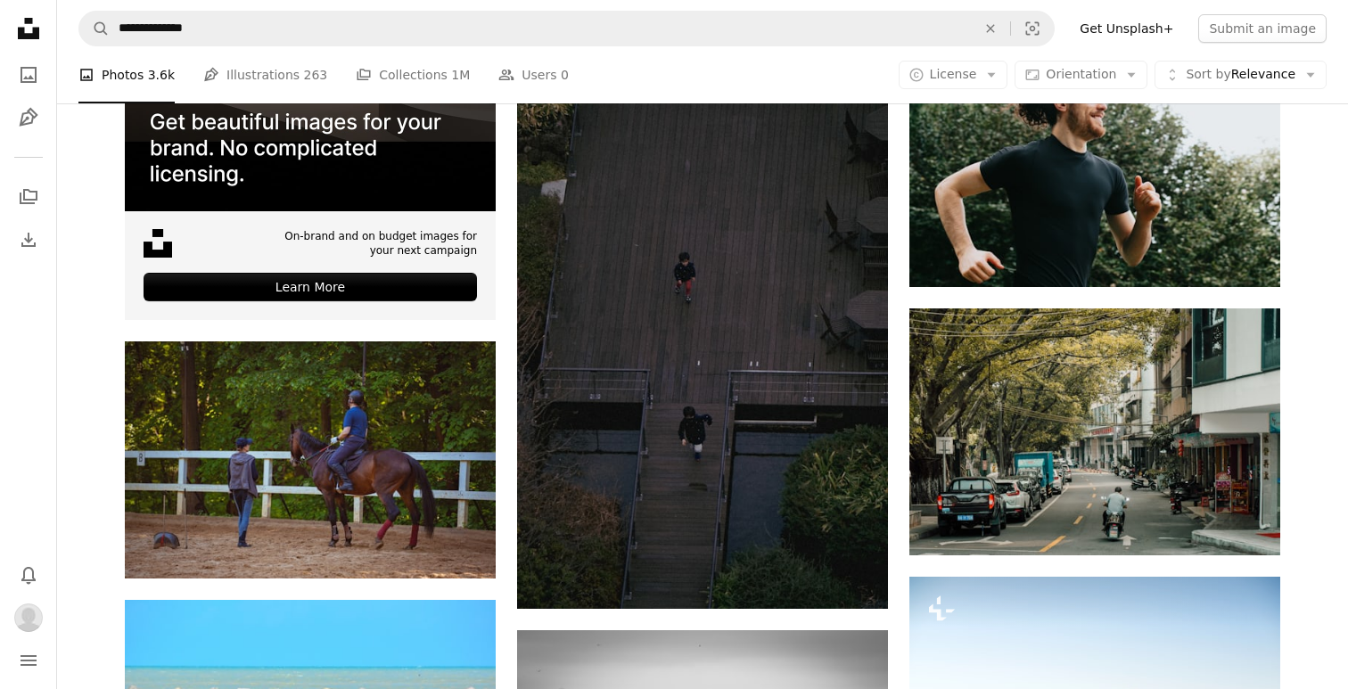
scroll to position [4738, 0]
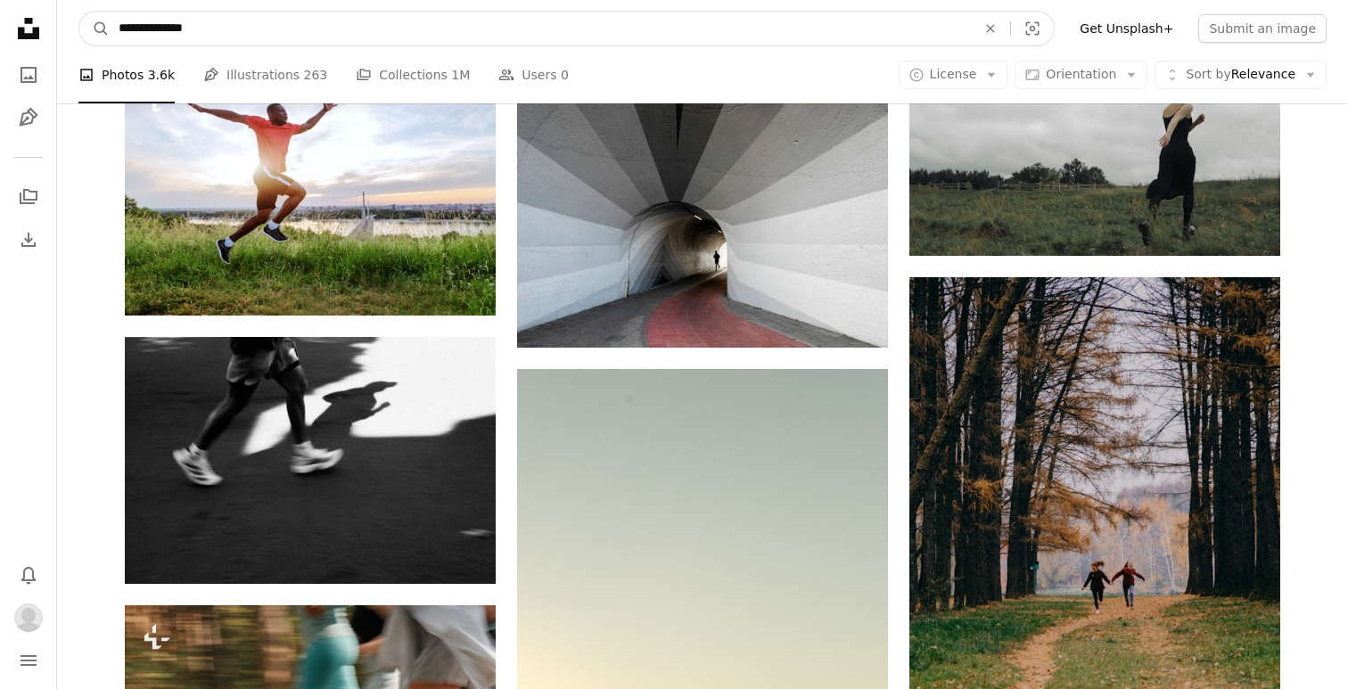
click at [873, 35] on input "**********" at bounding box center [540, 29] width 861 height 34
